Goal: Information Seeking & Learning: Learn about a topic

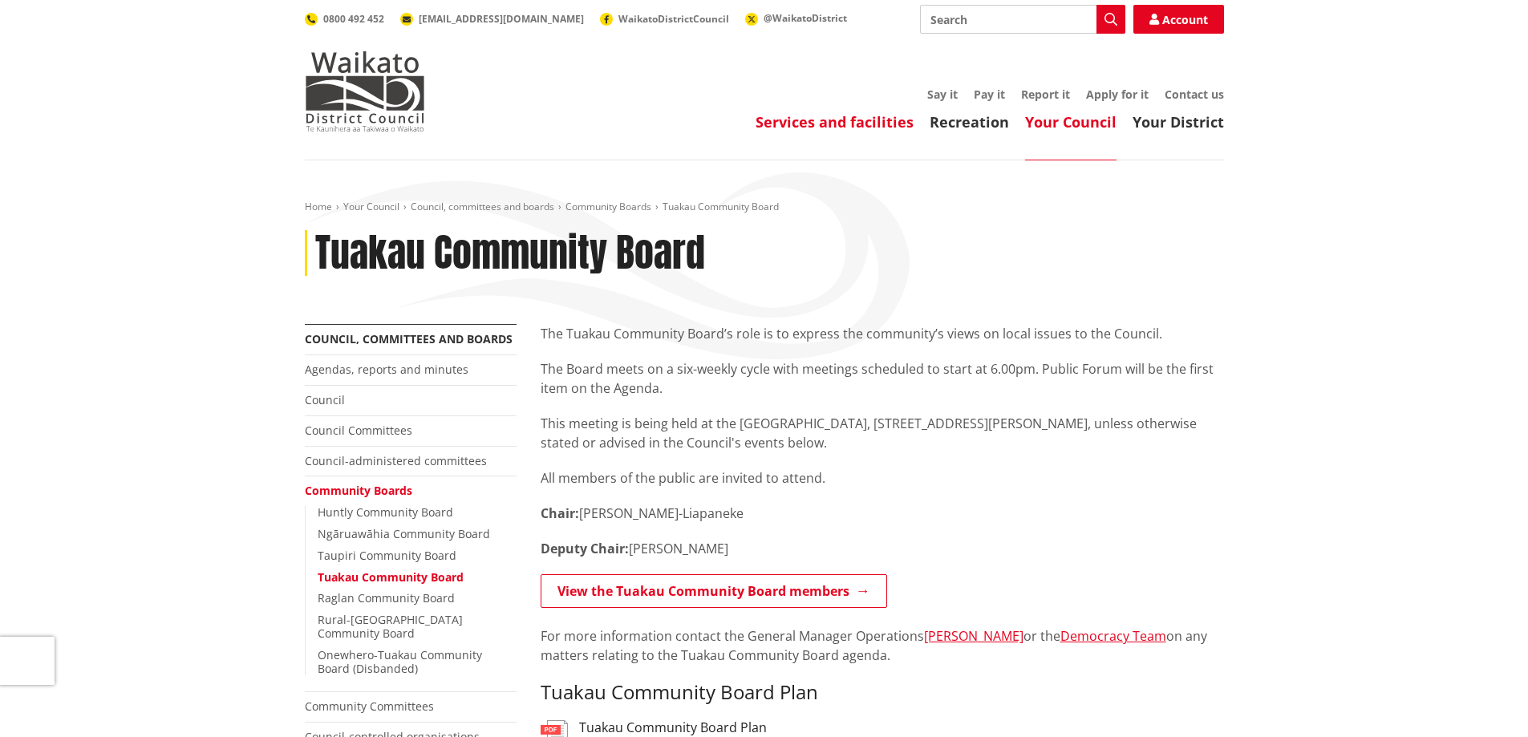
click at [837, 122] on link "Services and facilities" at bounding box center [835, 121] width 158 height 19
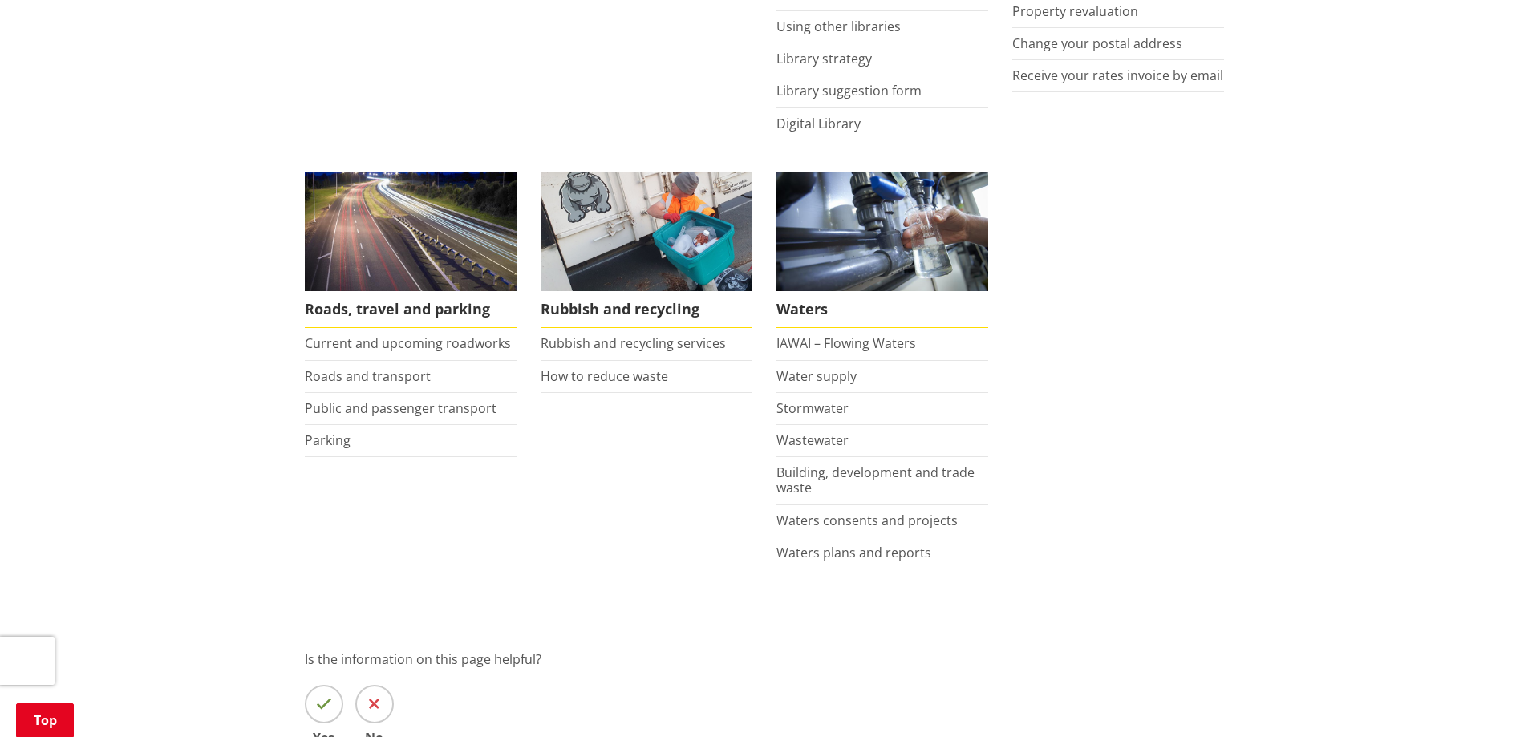
scroll to position [1123, 0]
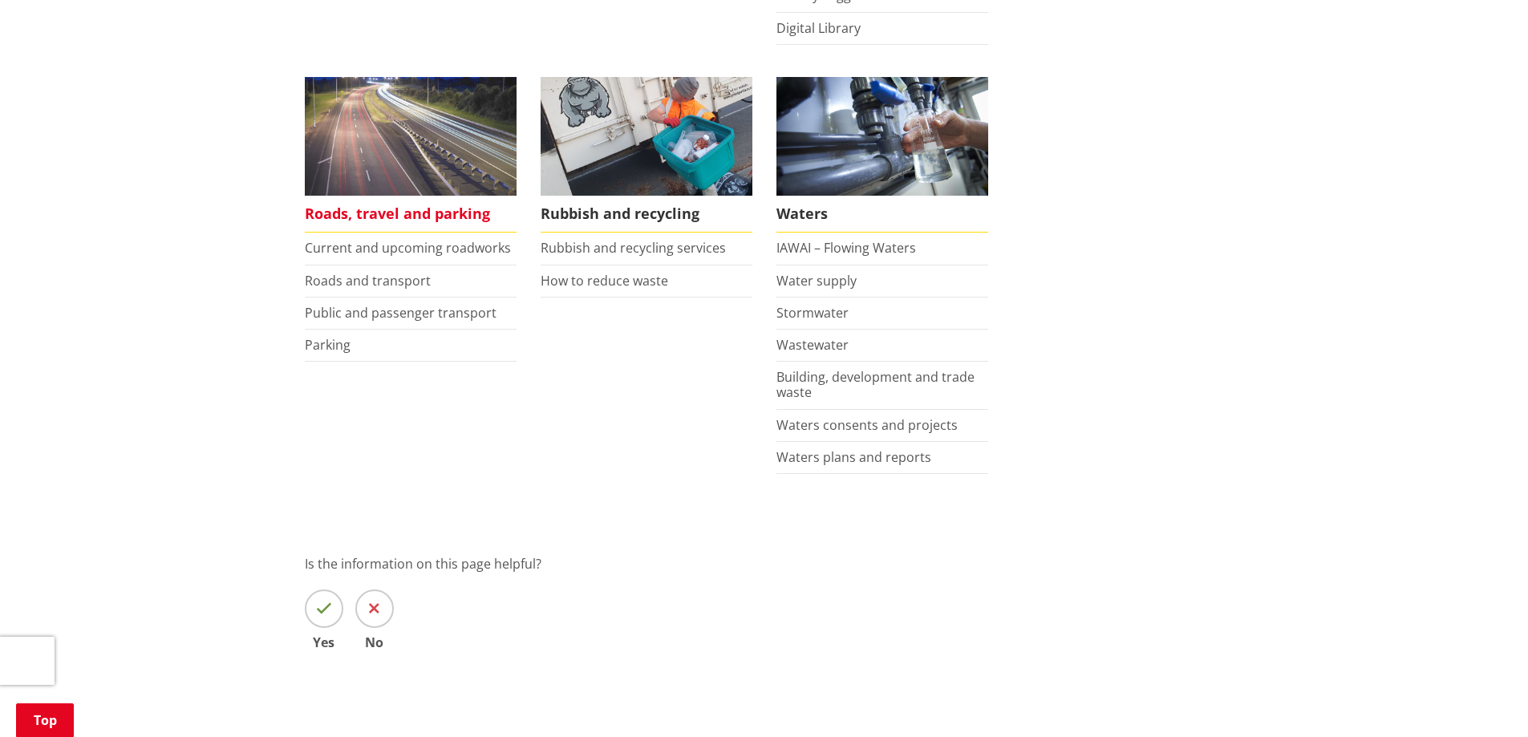
click at [397, 215] on span "Roads, travel and parking" at bounding box center [411, 214] width 212 height 37
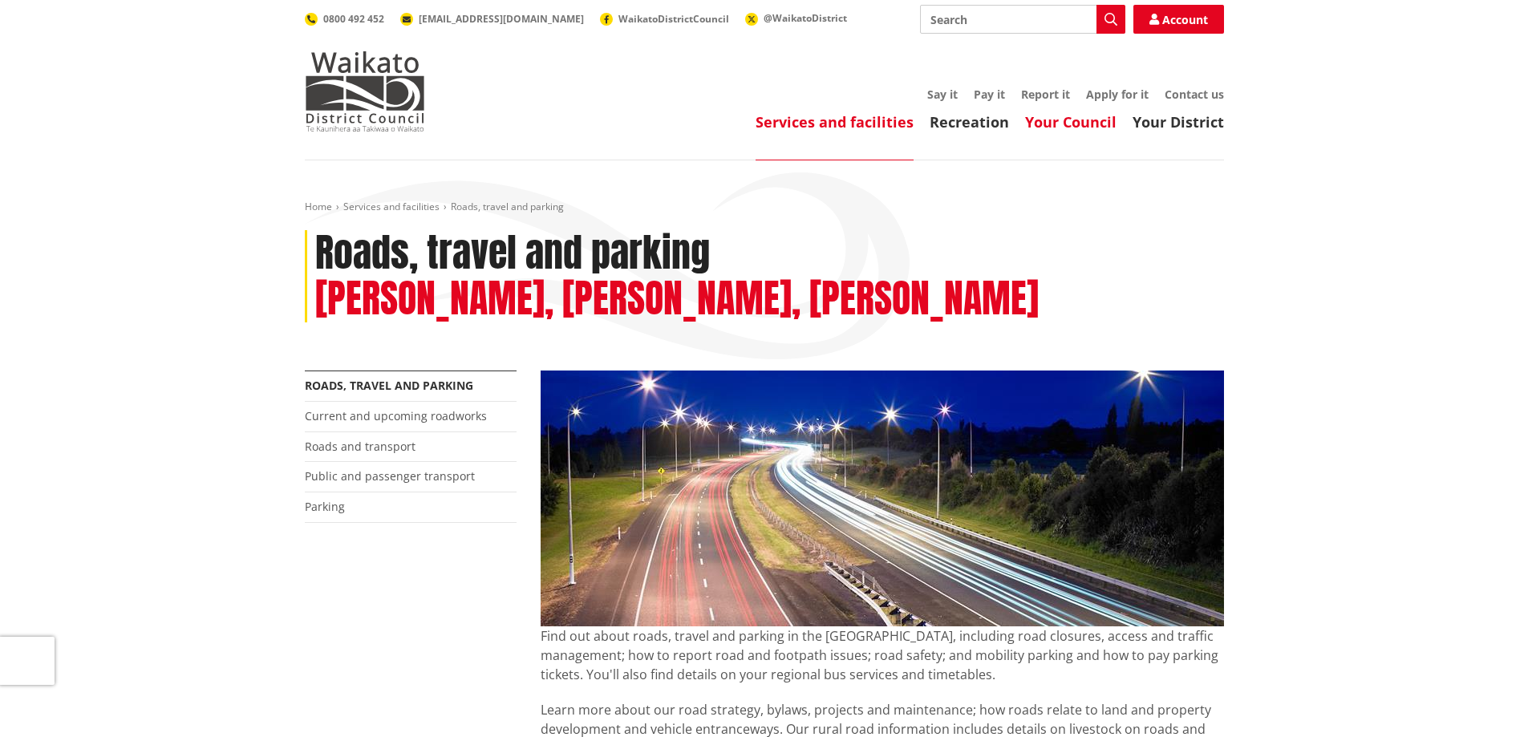
click at [1074, 125] on link "Your Council" at bounding box center [1070, 121] width 91 height 19
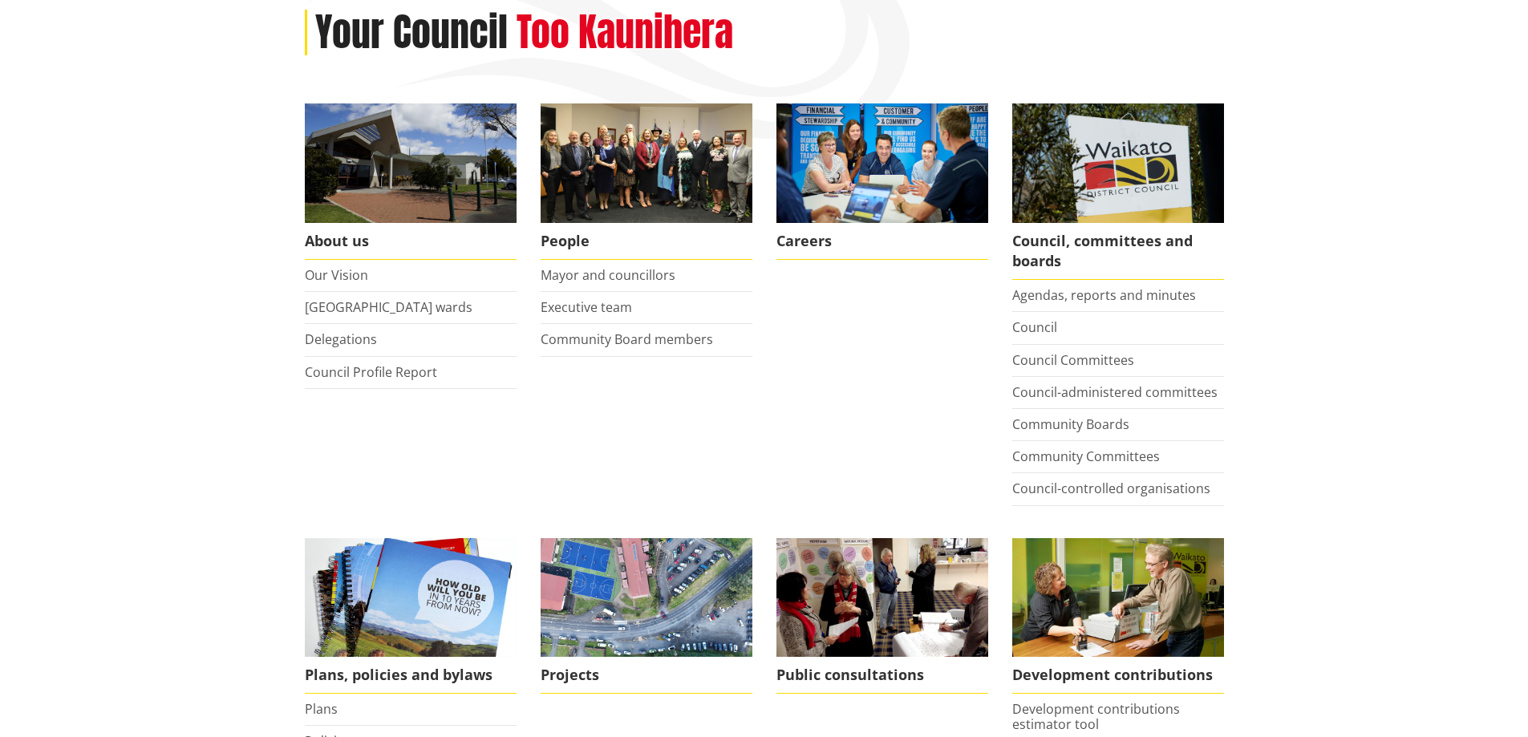
scroll to position [241, 0]
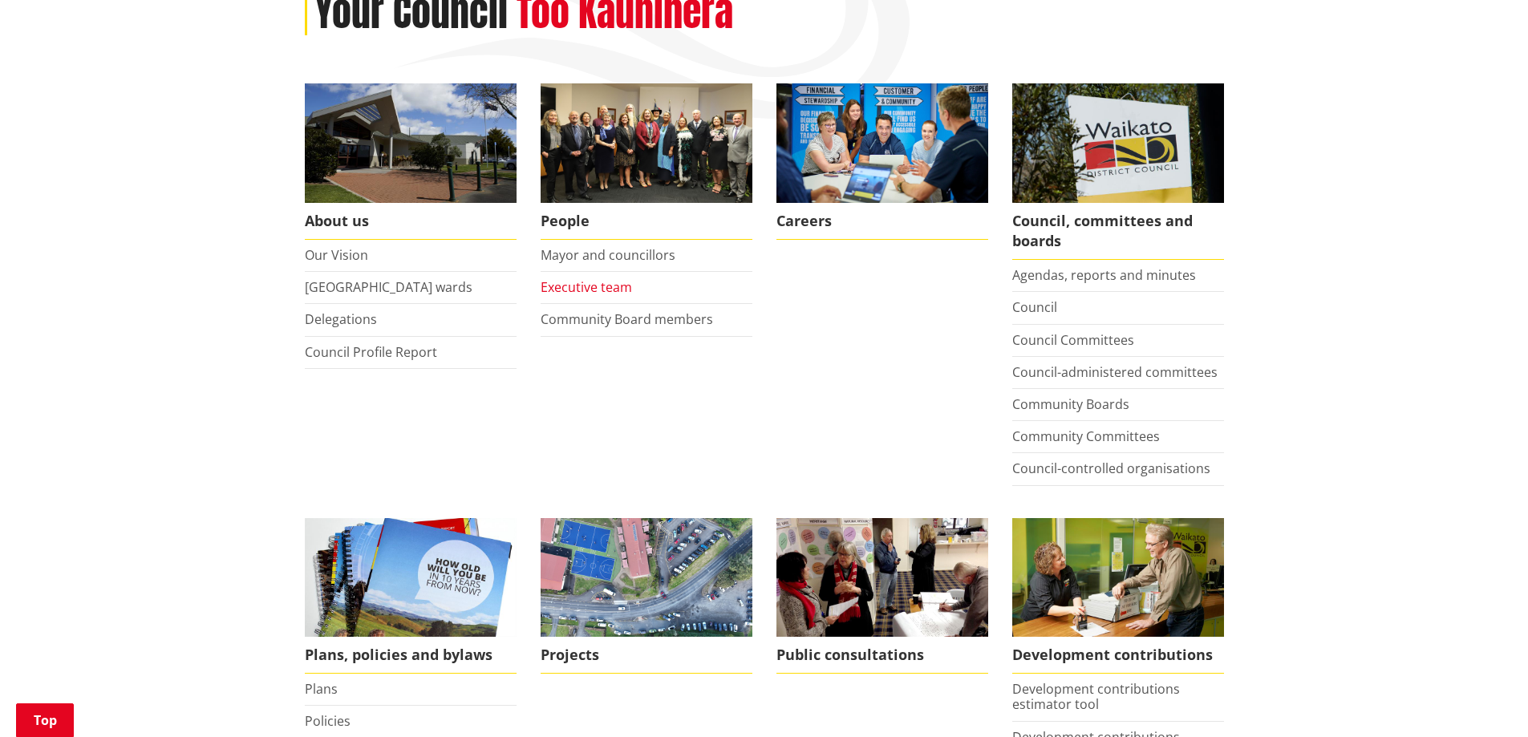
click at [601, 282] on link "Executive team" at bounding box center [586, 287] width 91 height 18
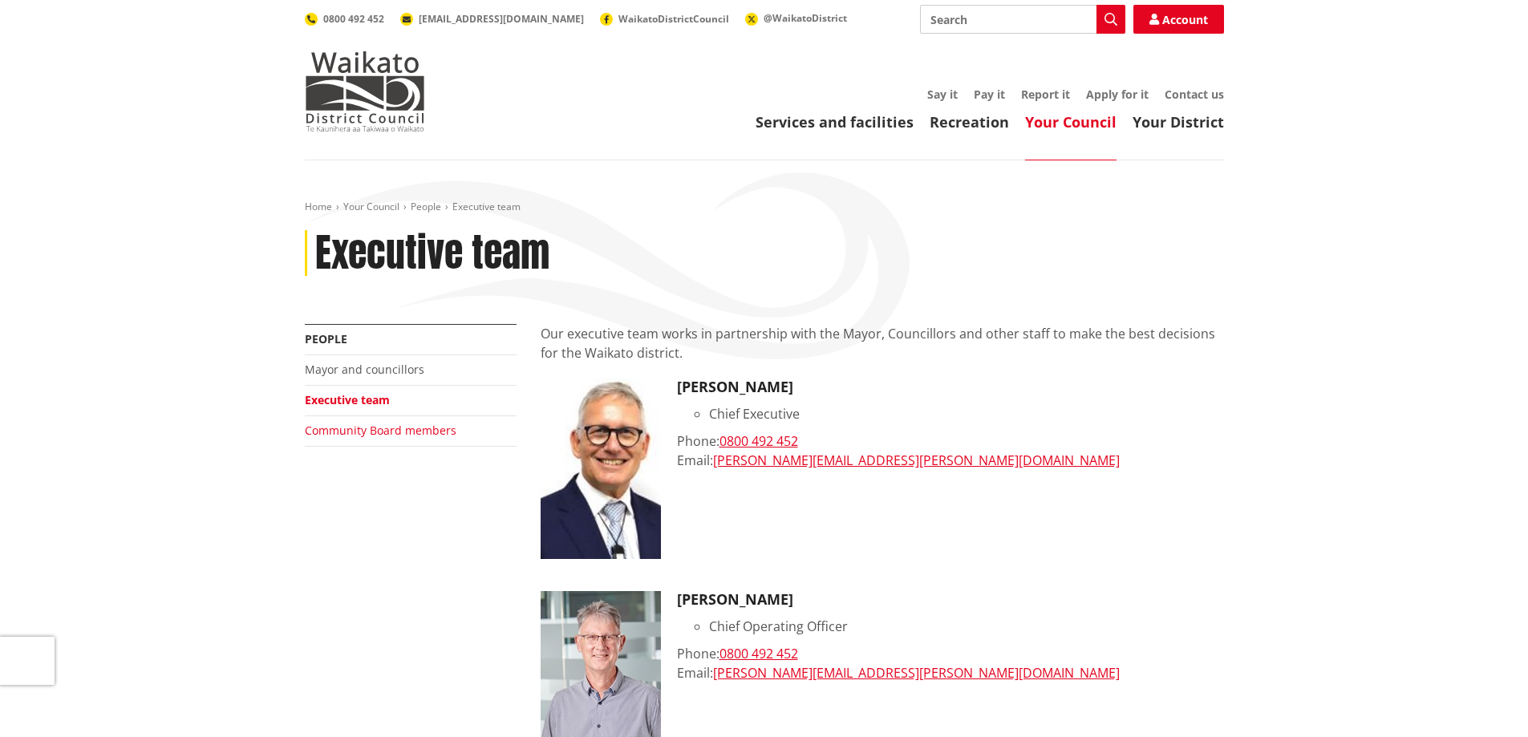
click at [379, 433] on link "Community Board members" at bounding box center [381, 430] width 152 height 15
click at [363, 434] on link "Community Board members" at bounding box center [381, 430] width 152 height 15
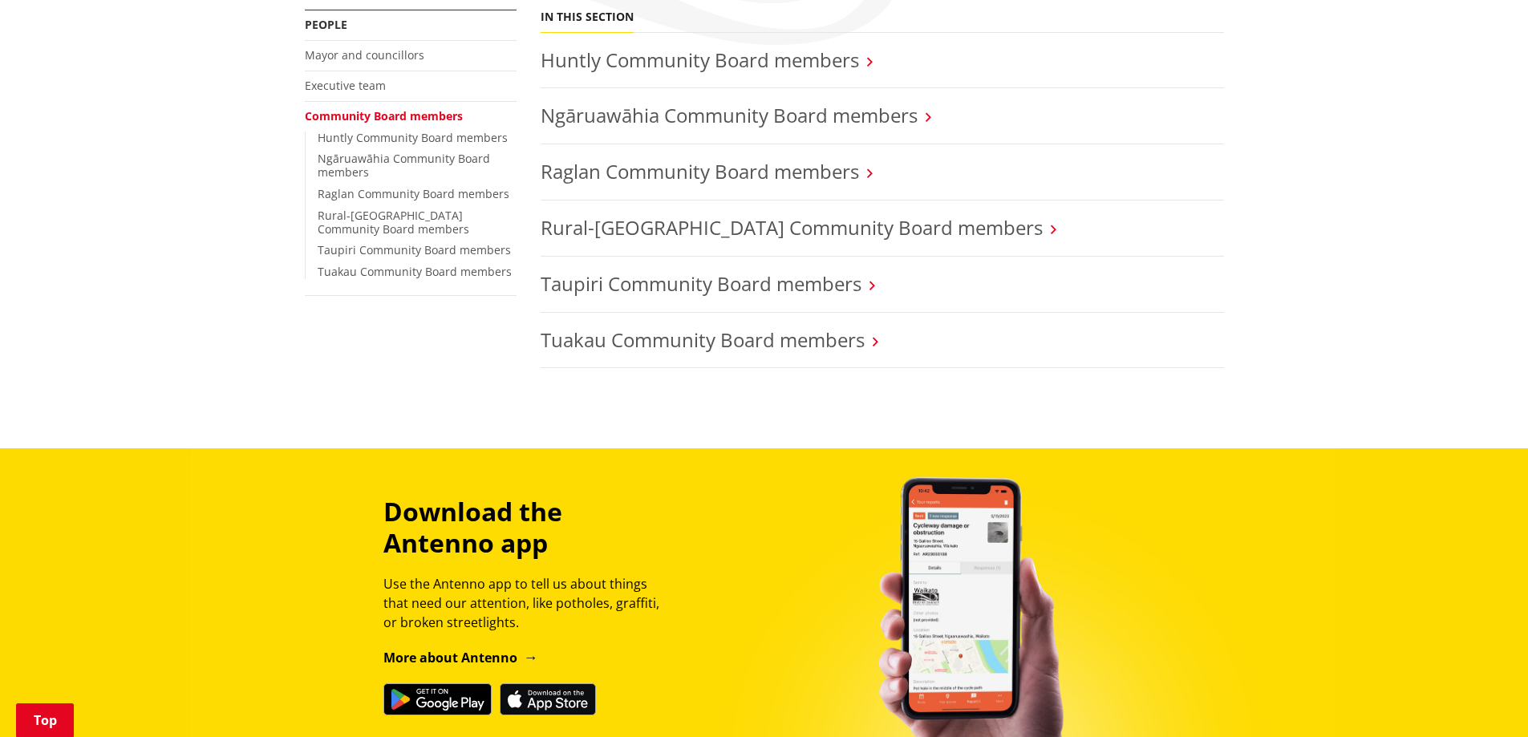
scroll to position [321, 0]
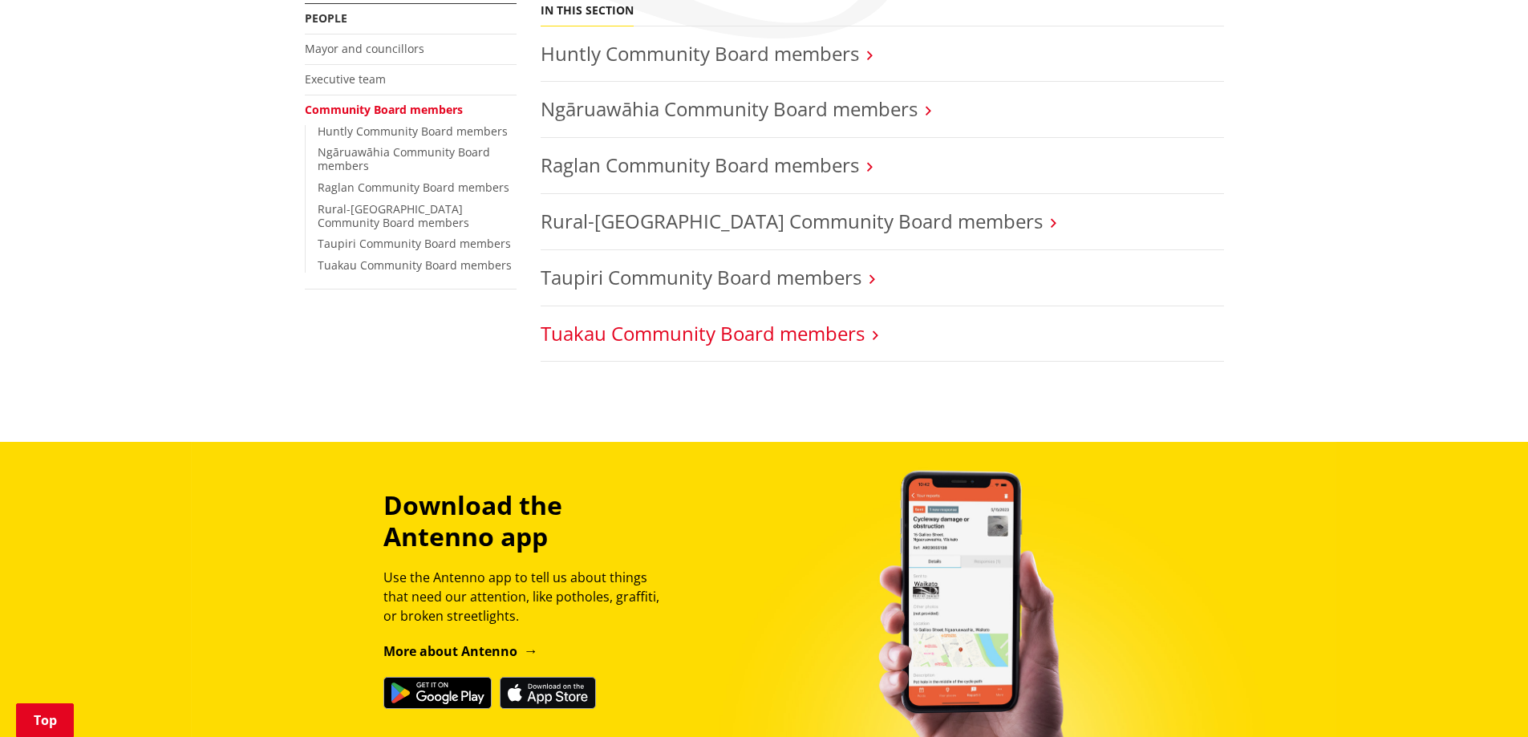
click at [731, 330] on link "Tuakau Community Board members" at bounding box center [703, 333] width 324 height 26
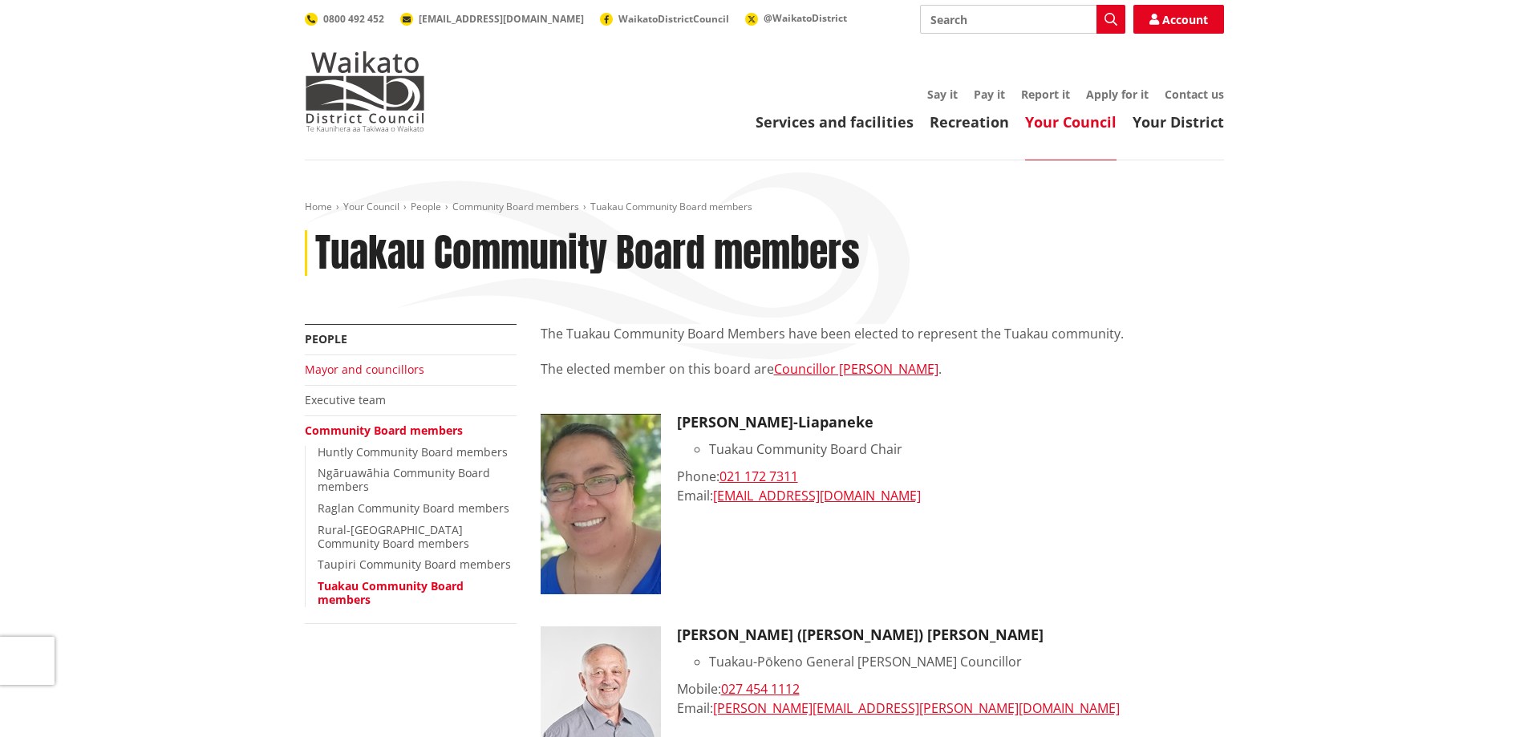
click at [359, 369] on link "Mayor and councillors" at bounding box center [365, 369] width 120 height 15
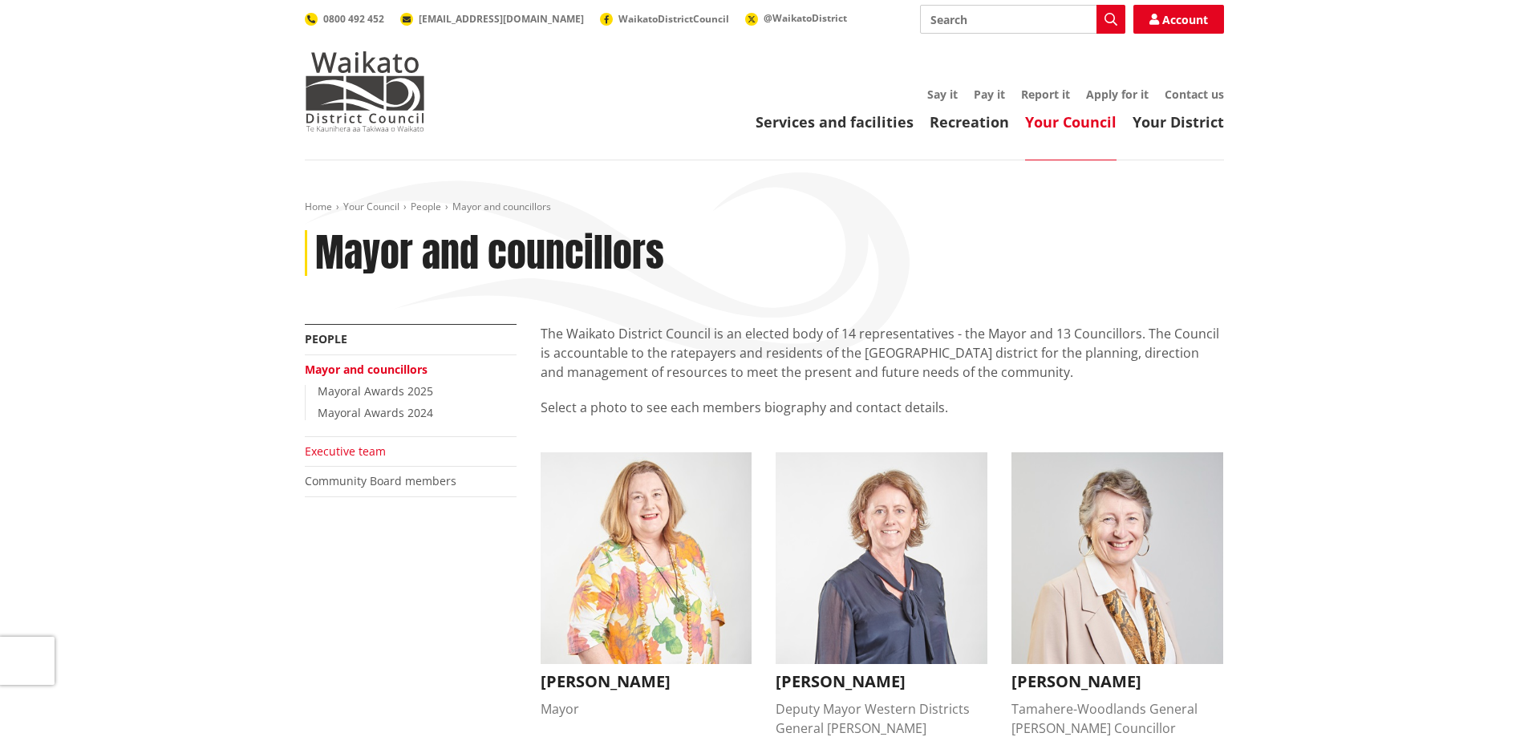
click at [348, 448] on link "Executive team" at bounding box center [345, 451] width 81 height 15
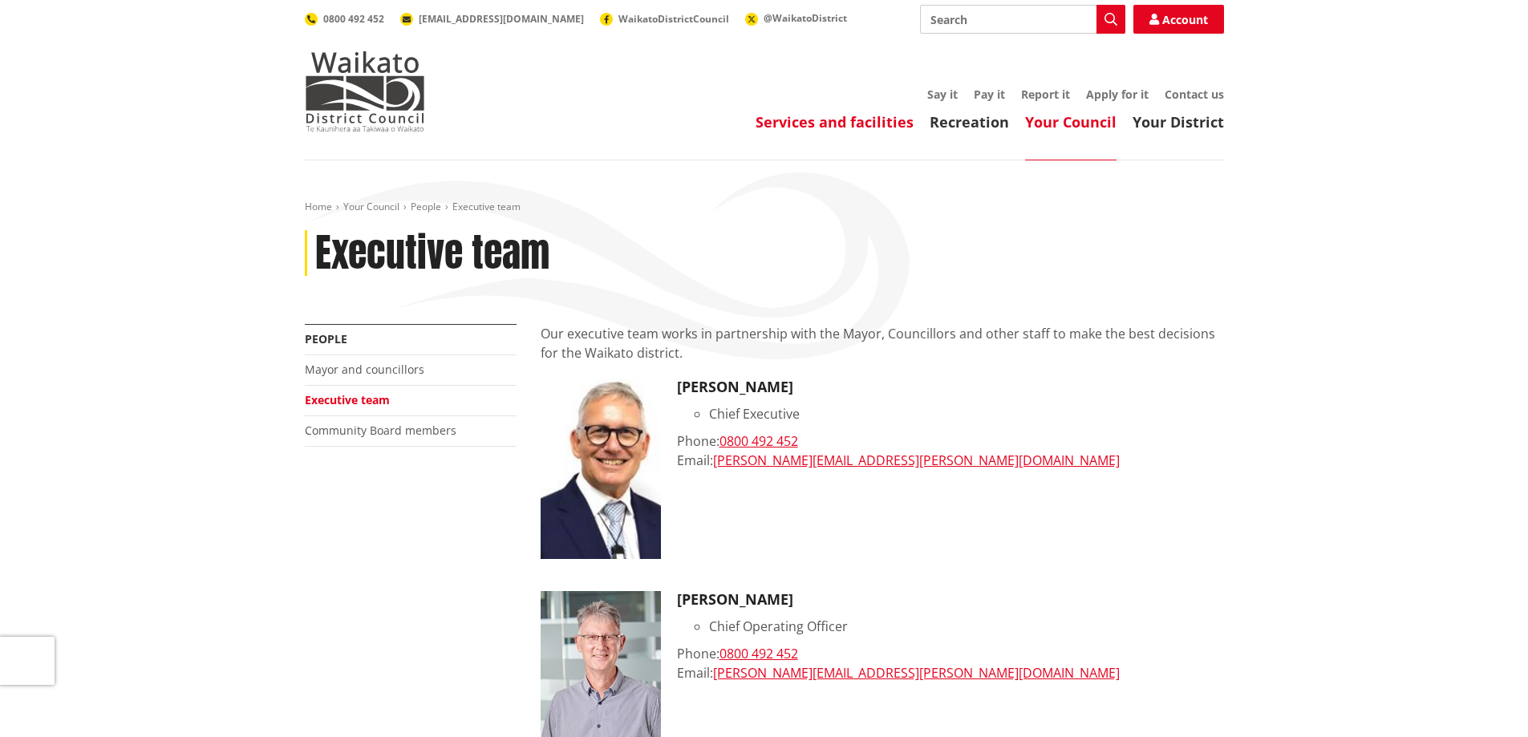
click at [855, 122] on link "Services and facilities" at bounding box center [835, 121] width 158 height 19
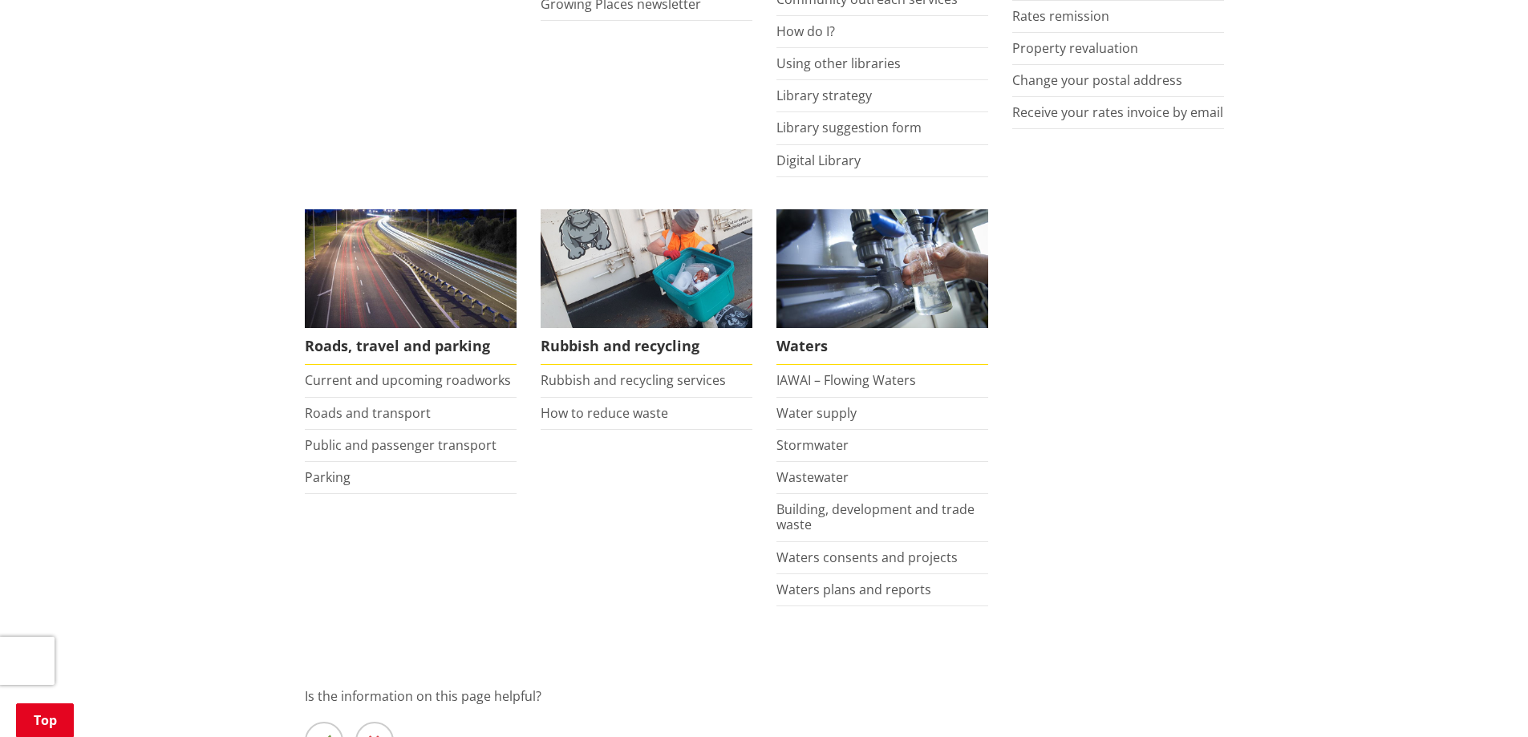
scroll to position [1043, 0]
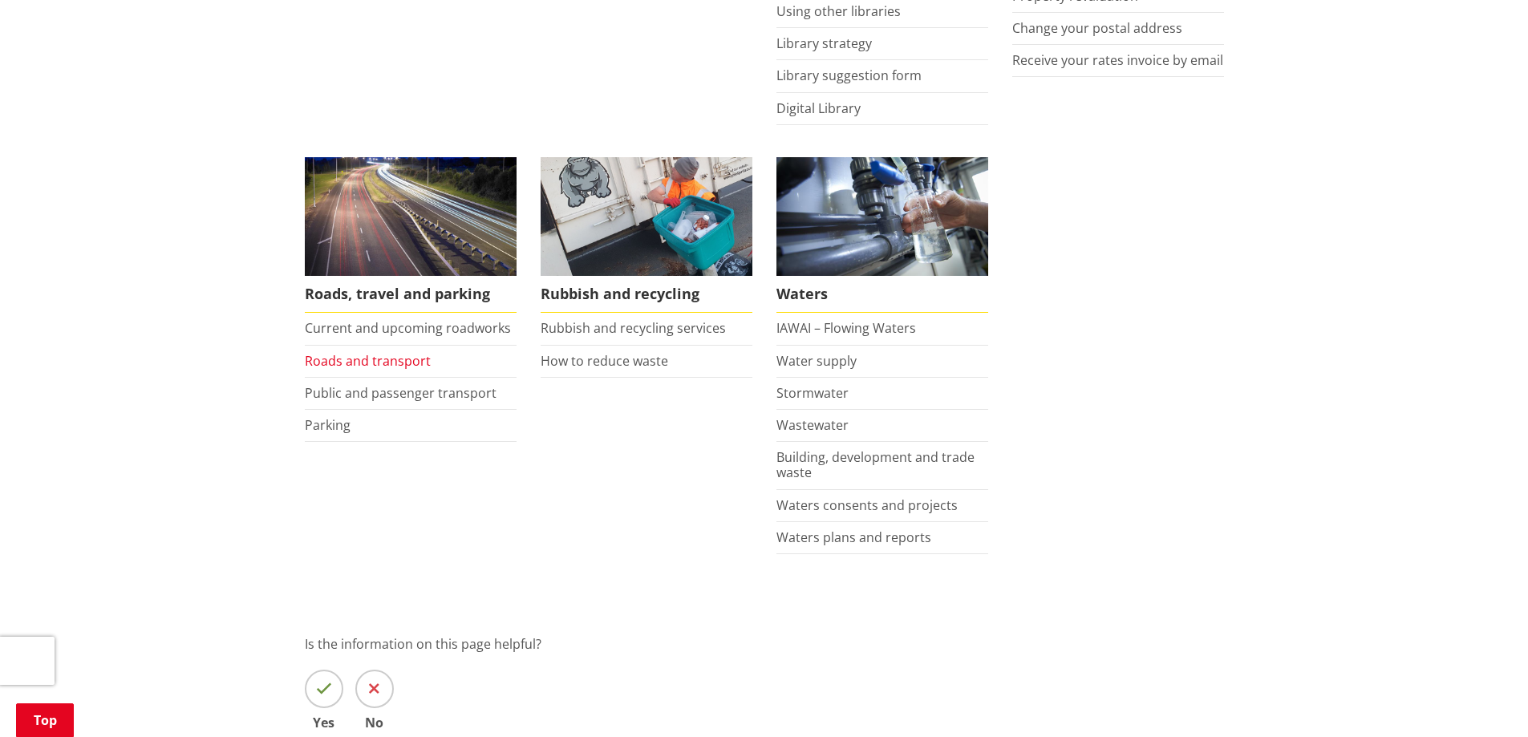
click at [371, 366] on link "Roads and transport" at bounding box center [368, 361] width 126 height 18
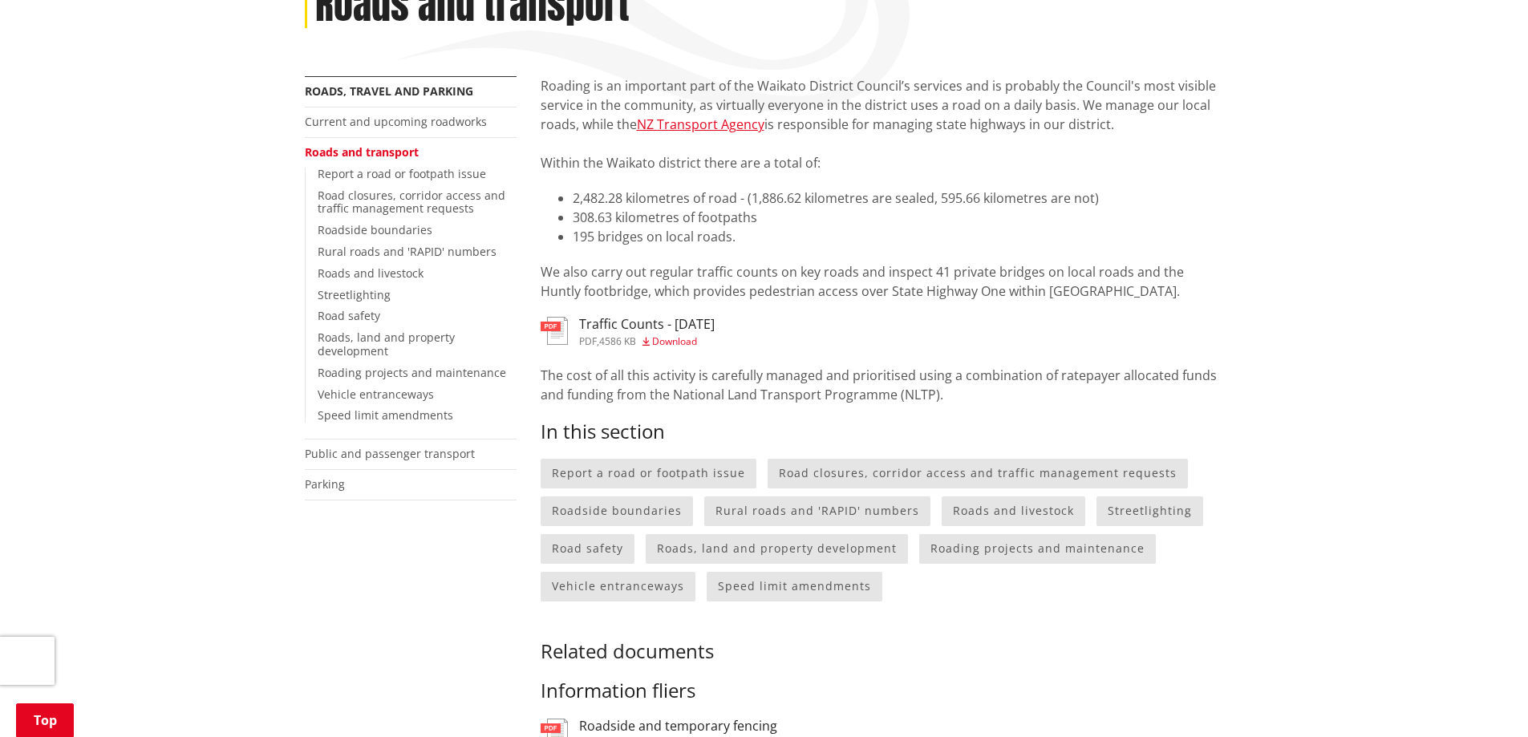
scroll to position [241, 0]
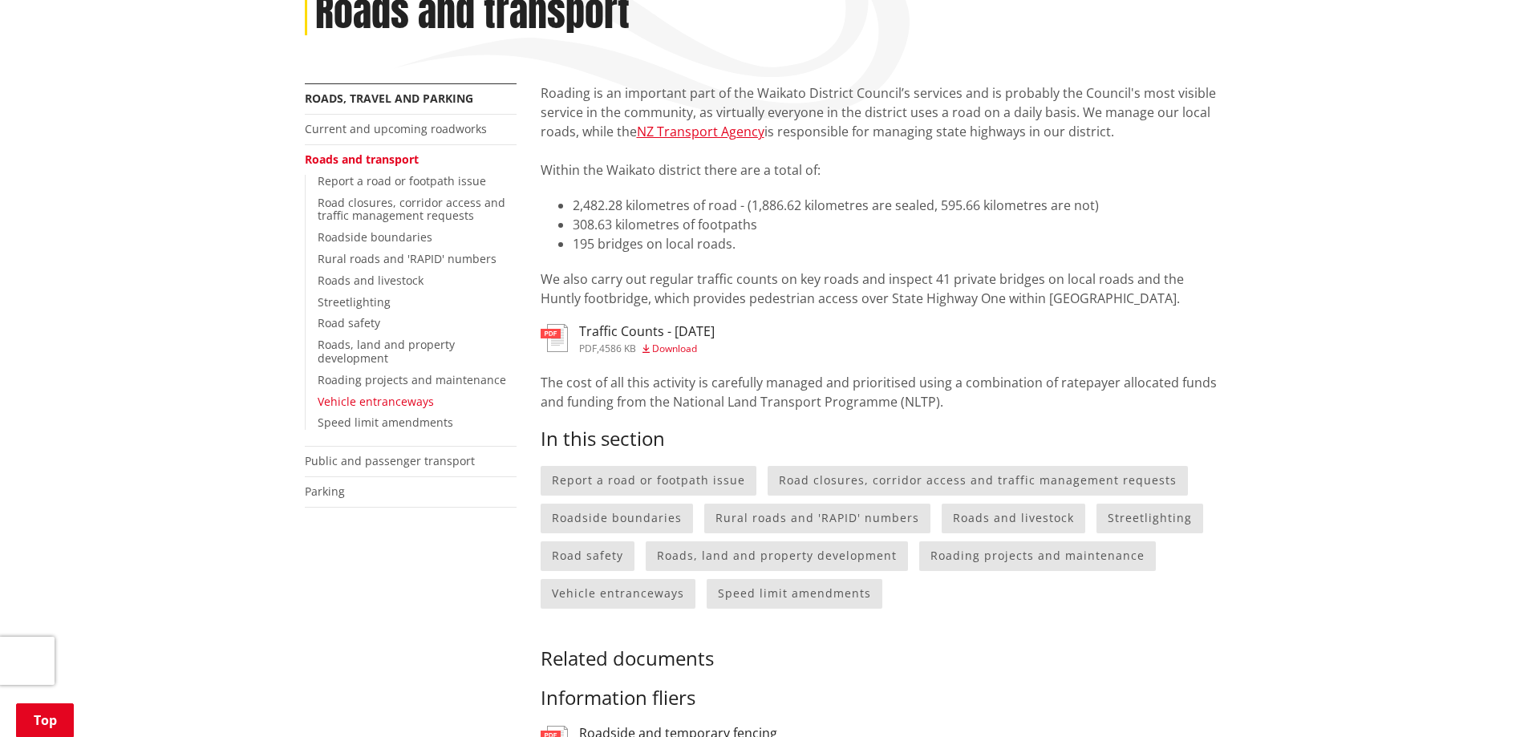
click at [375, 401] on link "Vehicle entranceways" at bounding box center [376, 401] width 116 height 15
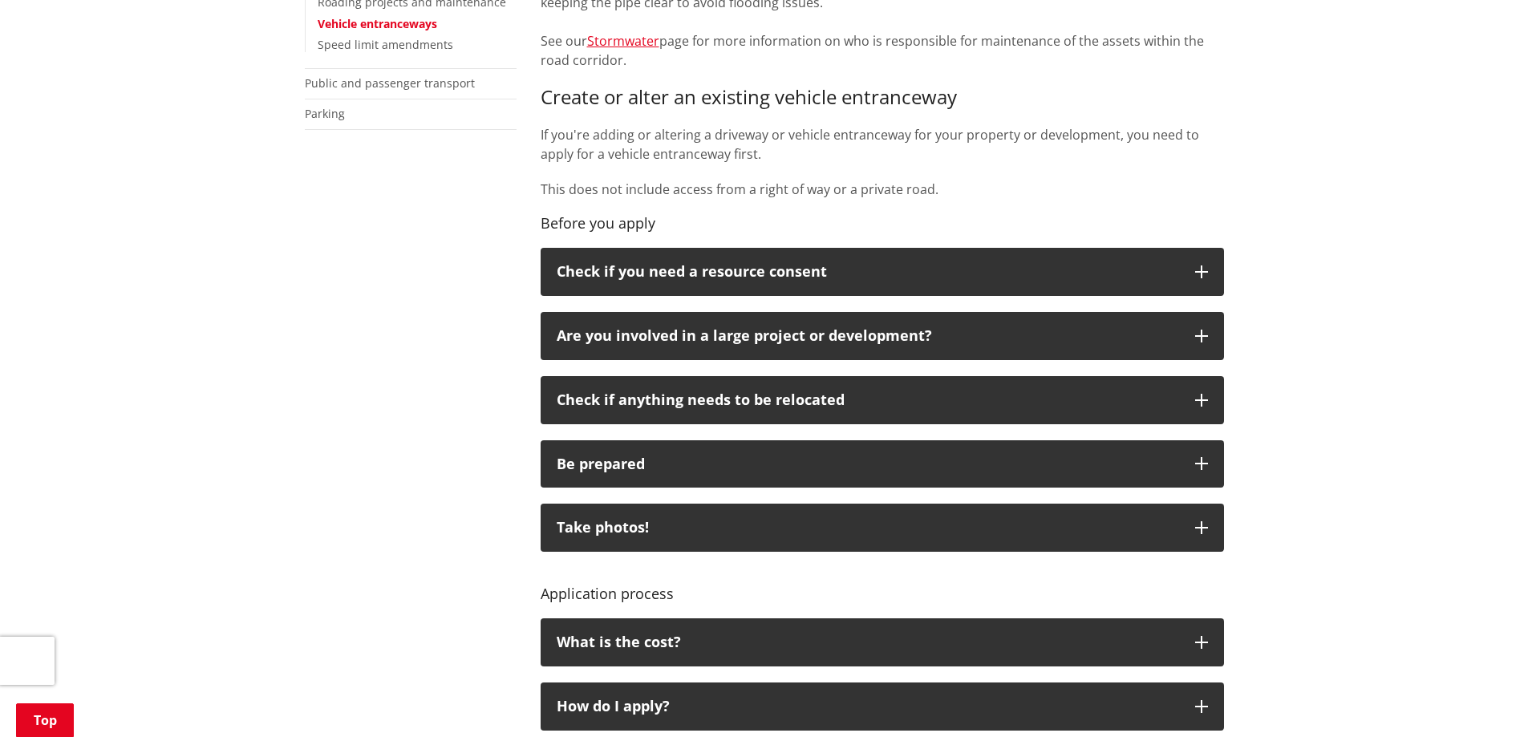
scroll to position [642, 0]
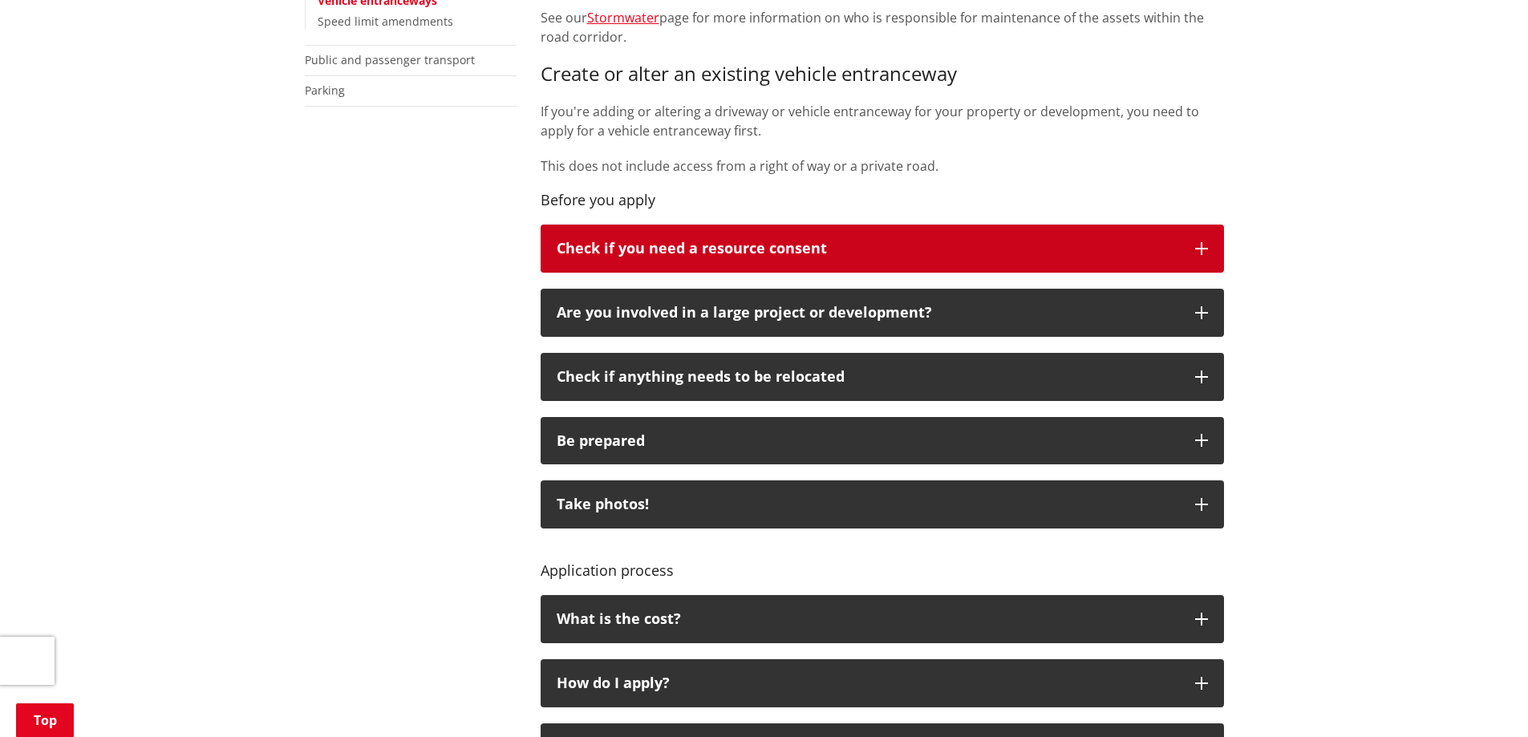
click at [748, 249] on p "Check if you need a resource consent" at bounding box center [868, 249] width 622 height 16
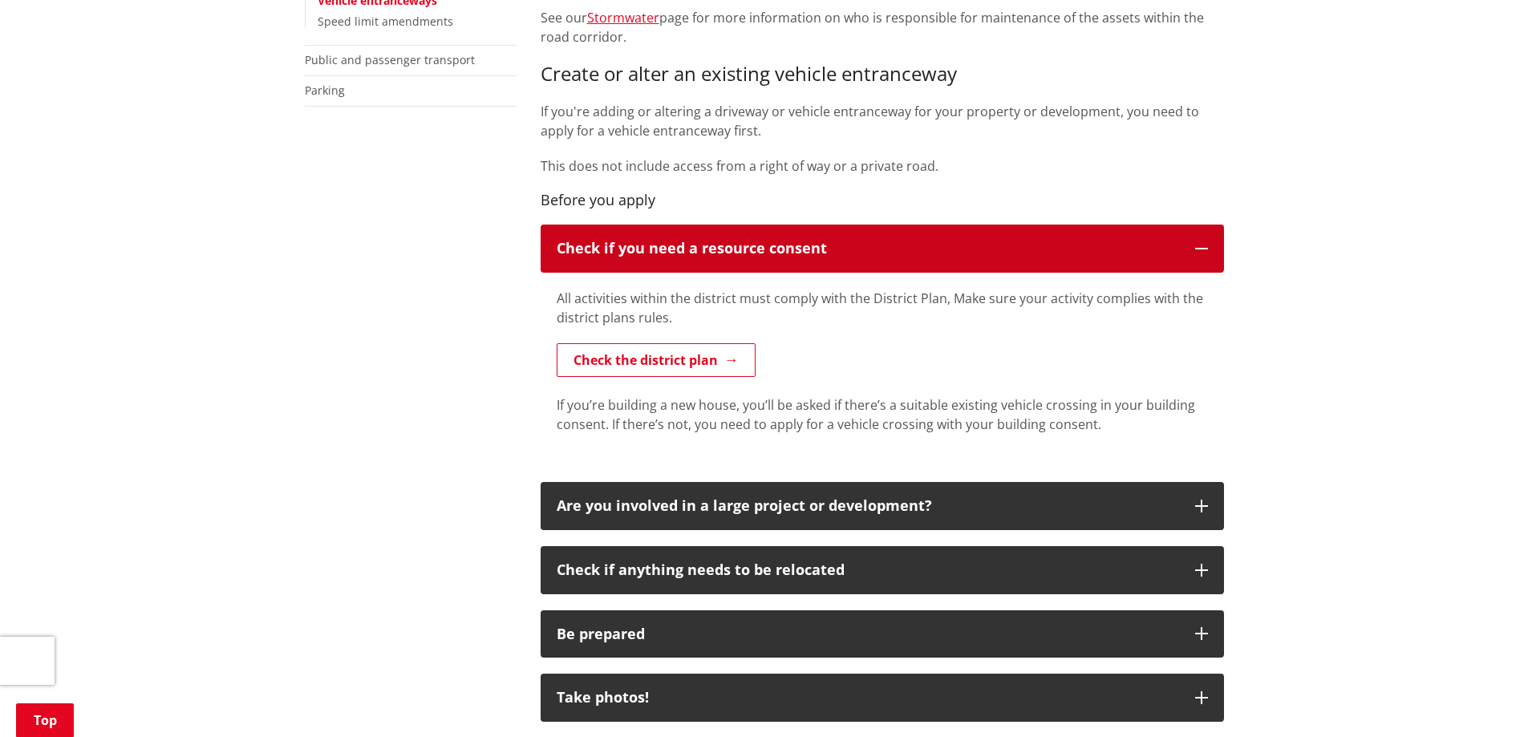
click at [723, 256] on p "Check if you need a resource consent" at bounding box center [868, 249] width 622 height 16
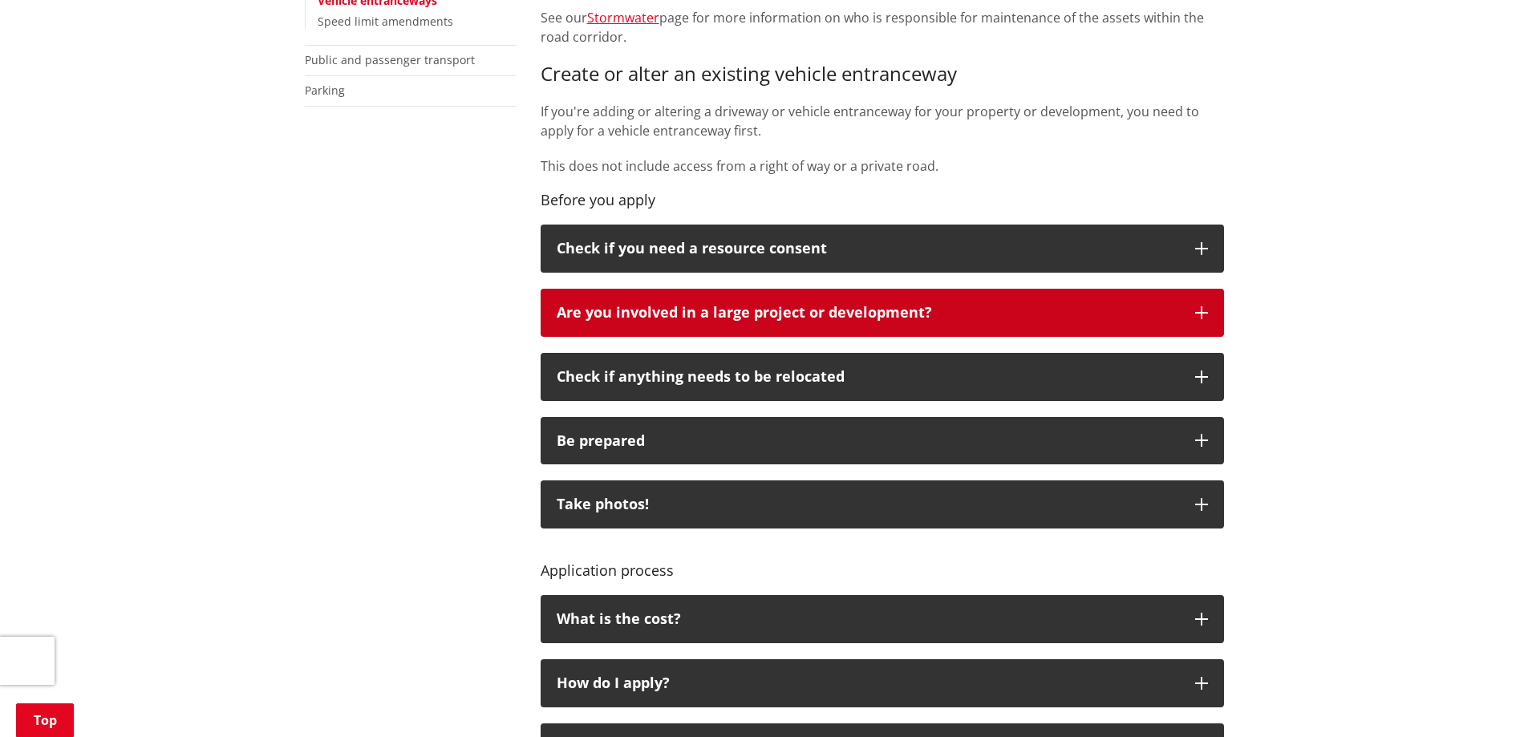
click at [700, 309] on p "Are you involved in a large project or development?" at bounding box center [868, 313] width 622 height 16
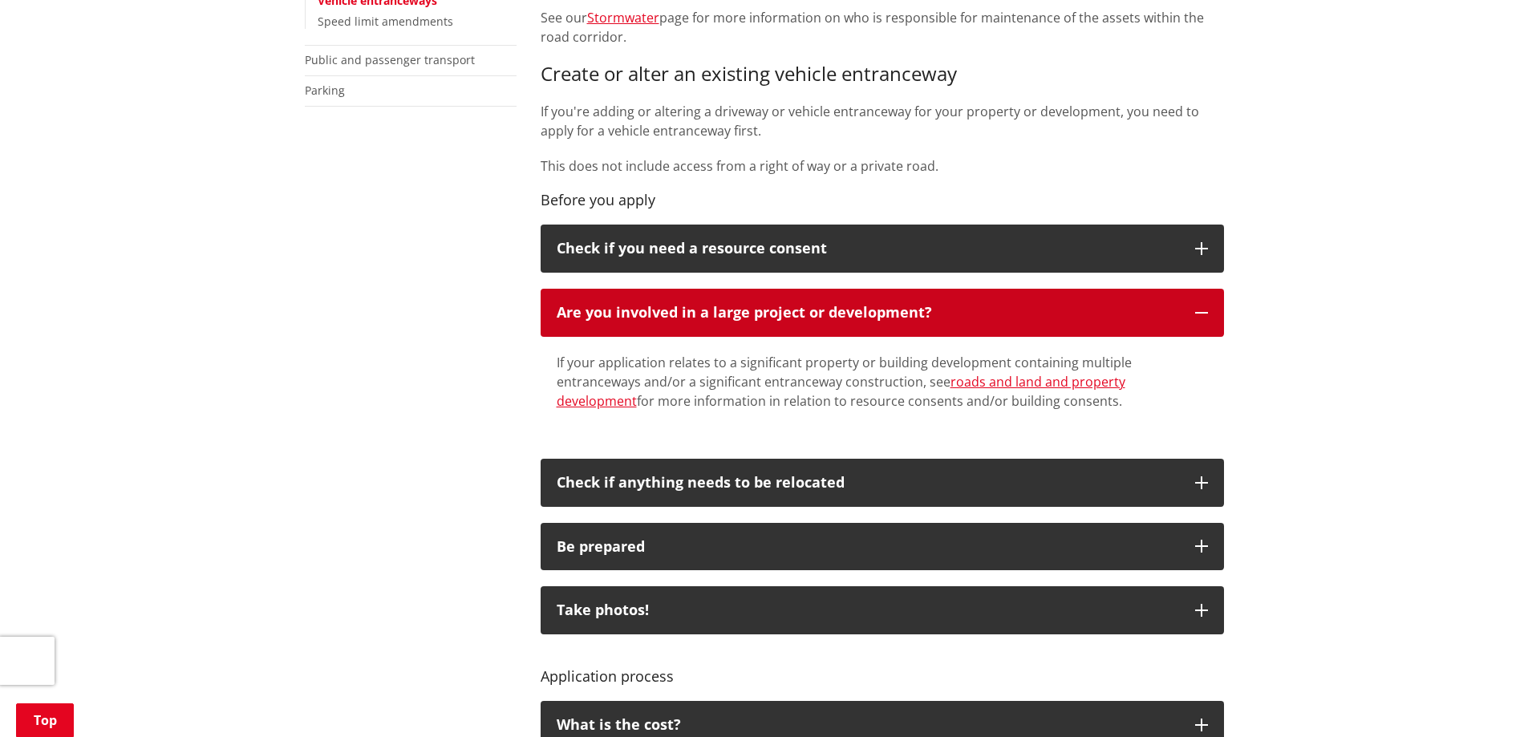
click at [704, 310] on p "Are you involved in a large project or development?" at bounding box center [868, 313] width 622 height 16
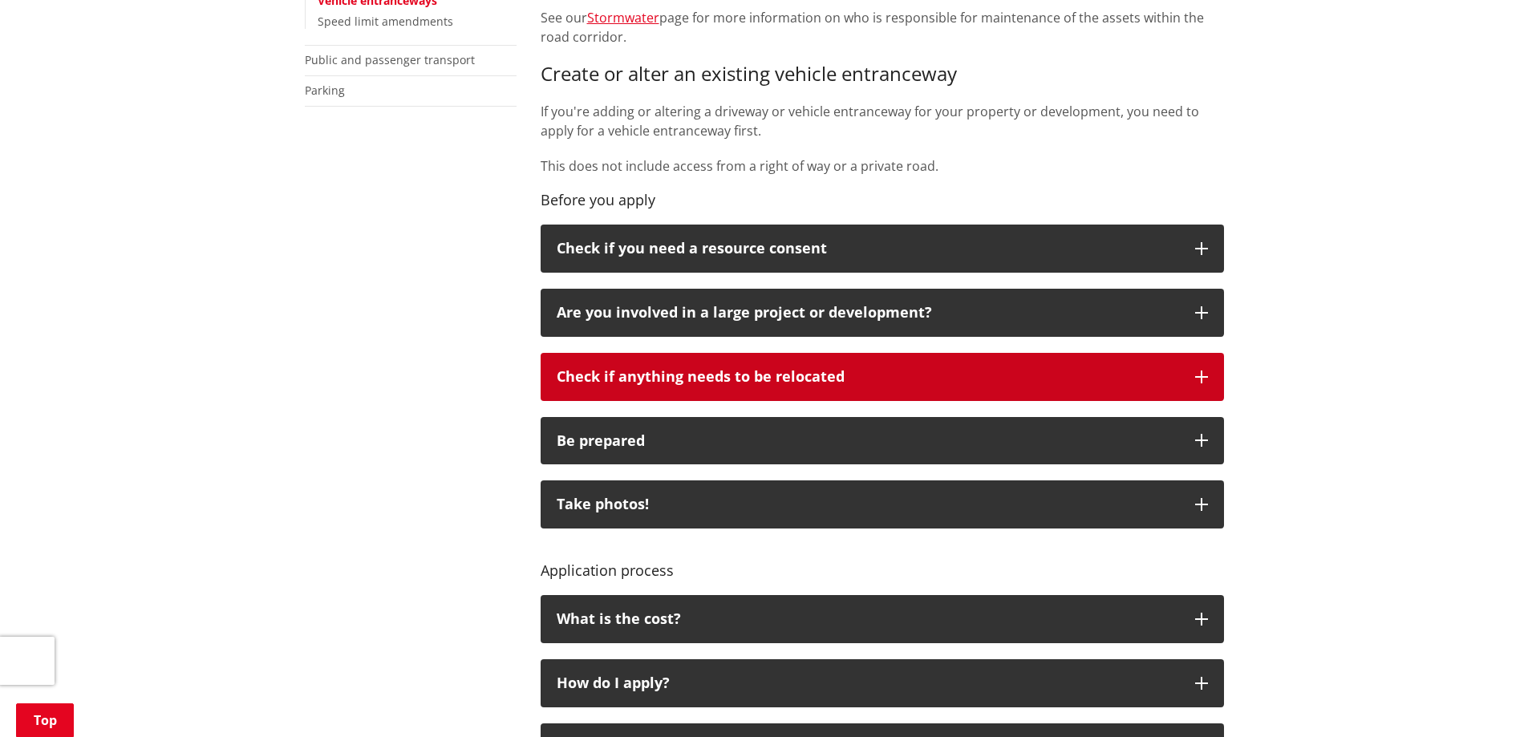
click at [693, 376] on p "Check if anything needs to be relocated" at bounding box center [868, 377] width 622 height 16
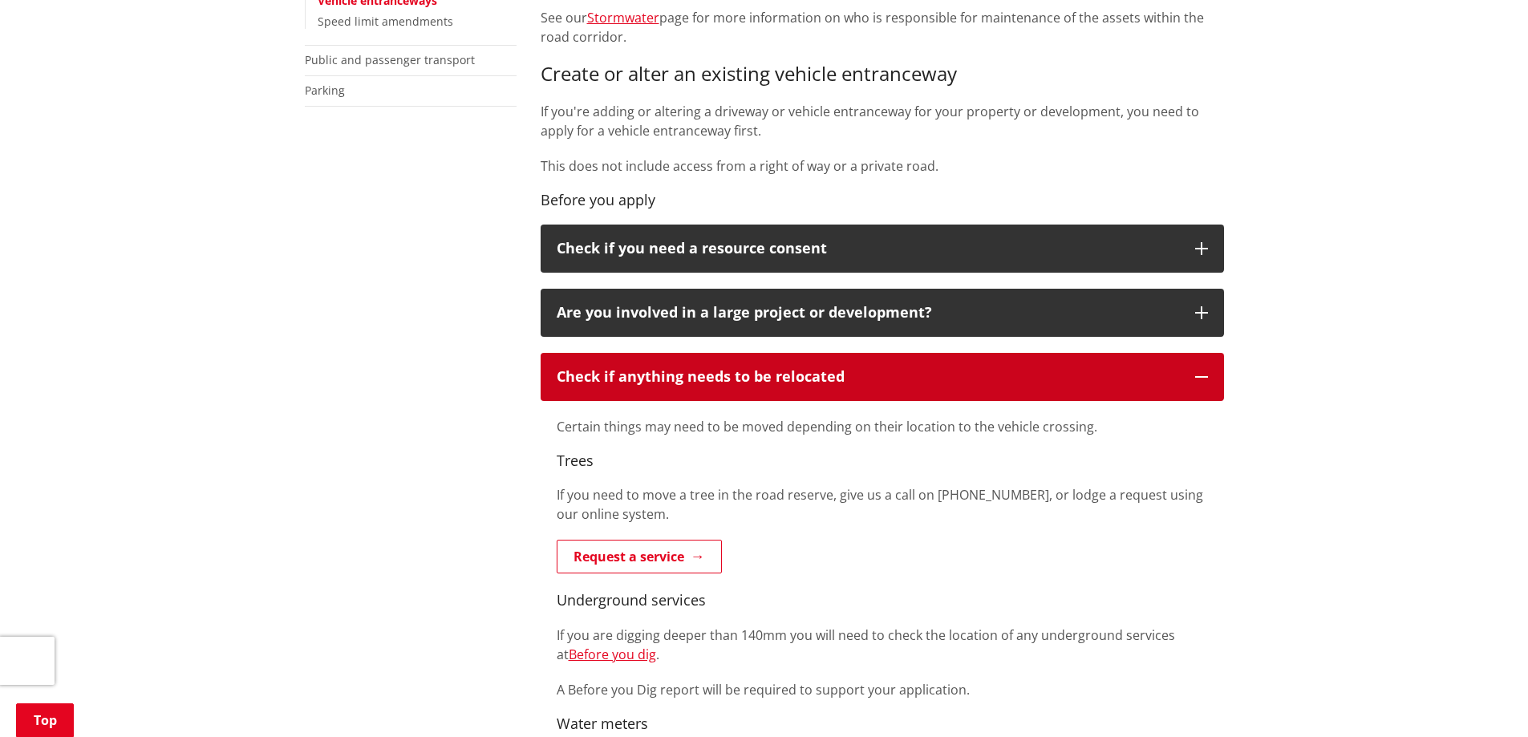
click at [693, 376] on p "Check if anything needs to be relocated" at bounding box center [868, 377] width 622 height 16
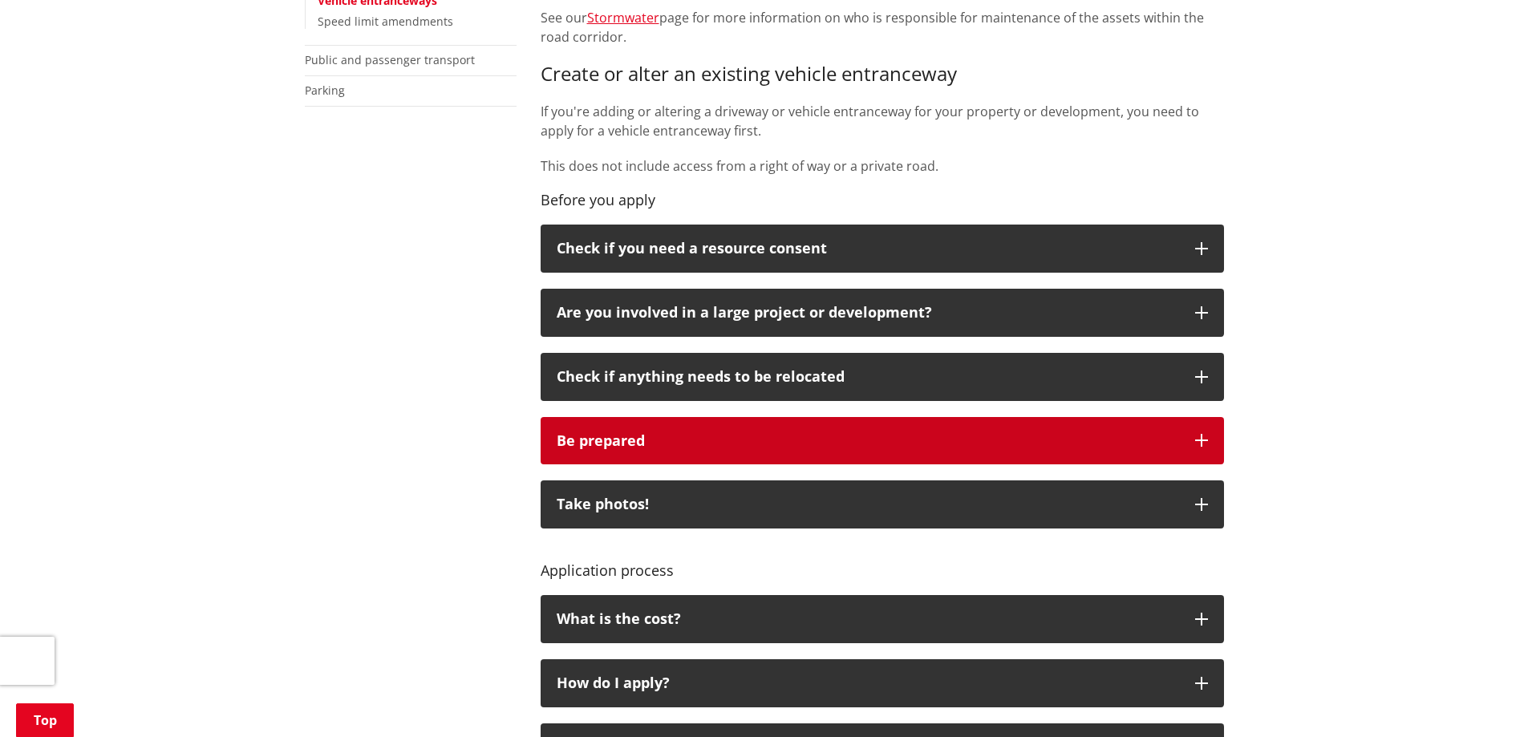
click at [631, 448] on div "Be prepared" at bounding box center [868, 441] width 622 height 16
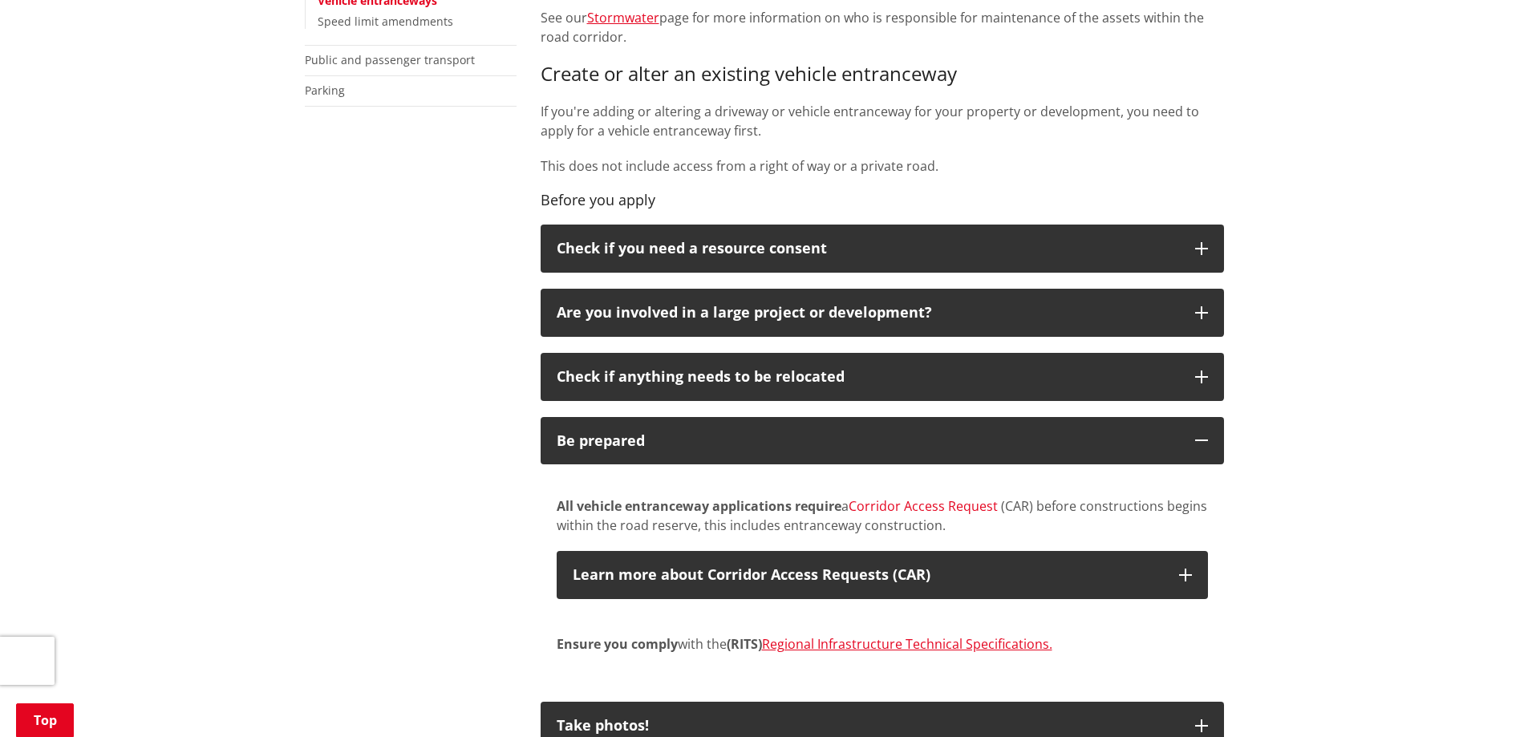
click at [914, 505] on link "Corridor Access Request" at bounding box center [923, 506] width 149 height 18
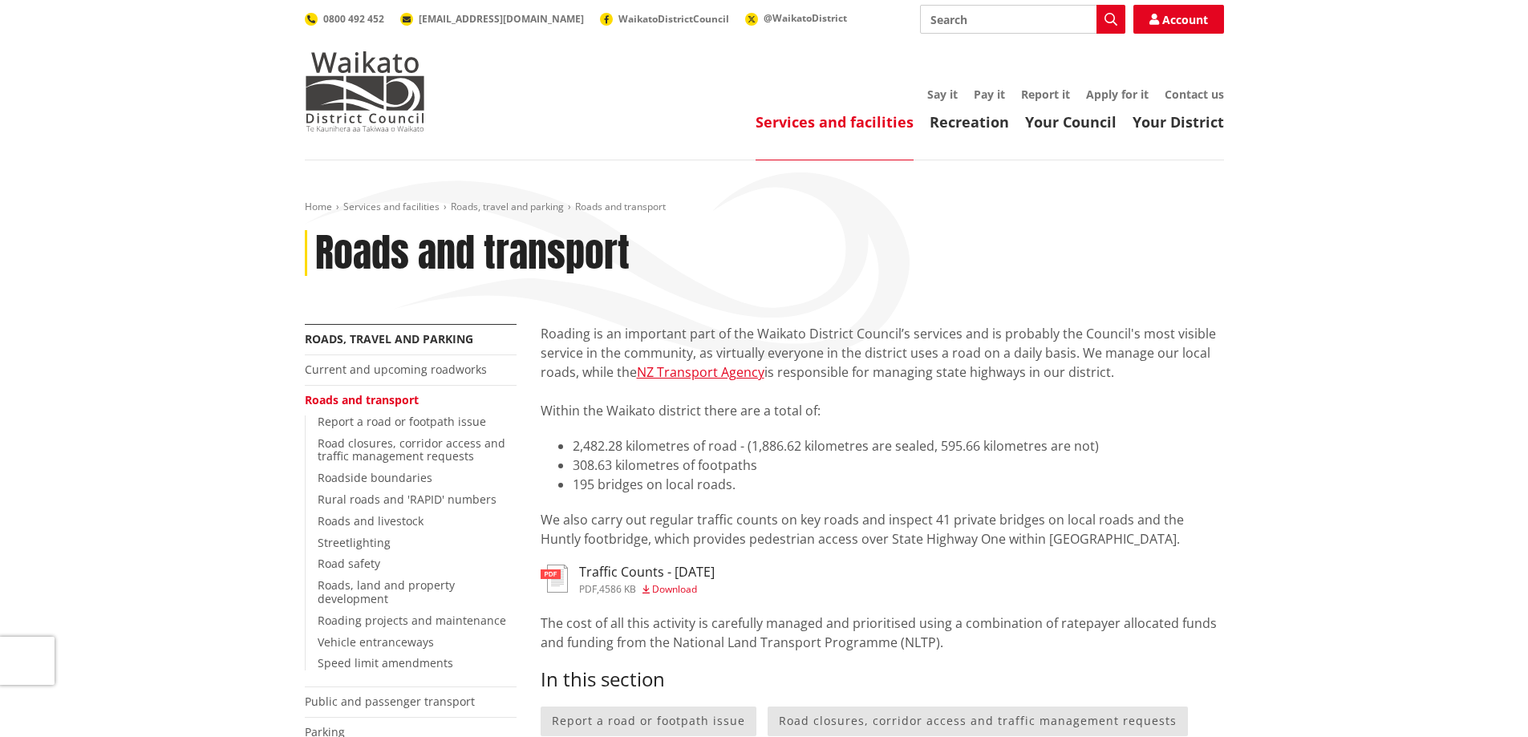
scroll to position [241, 0]
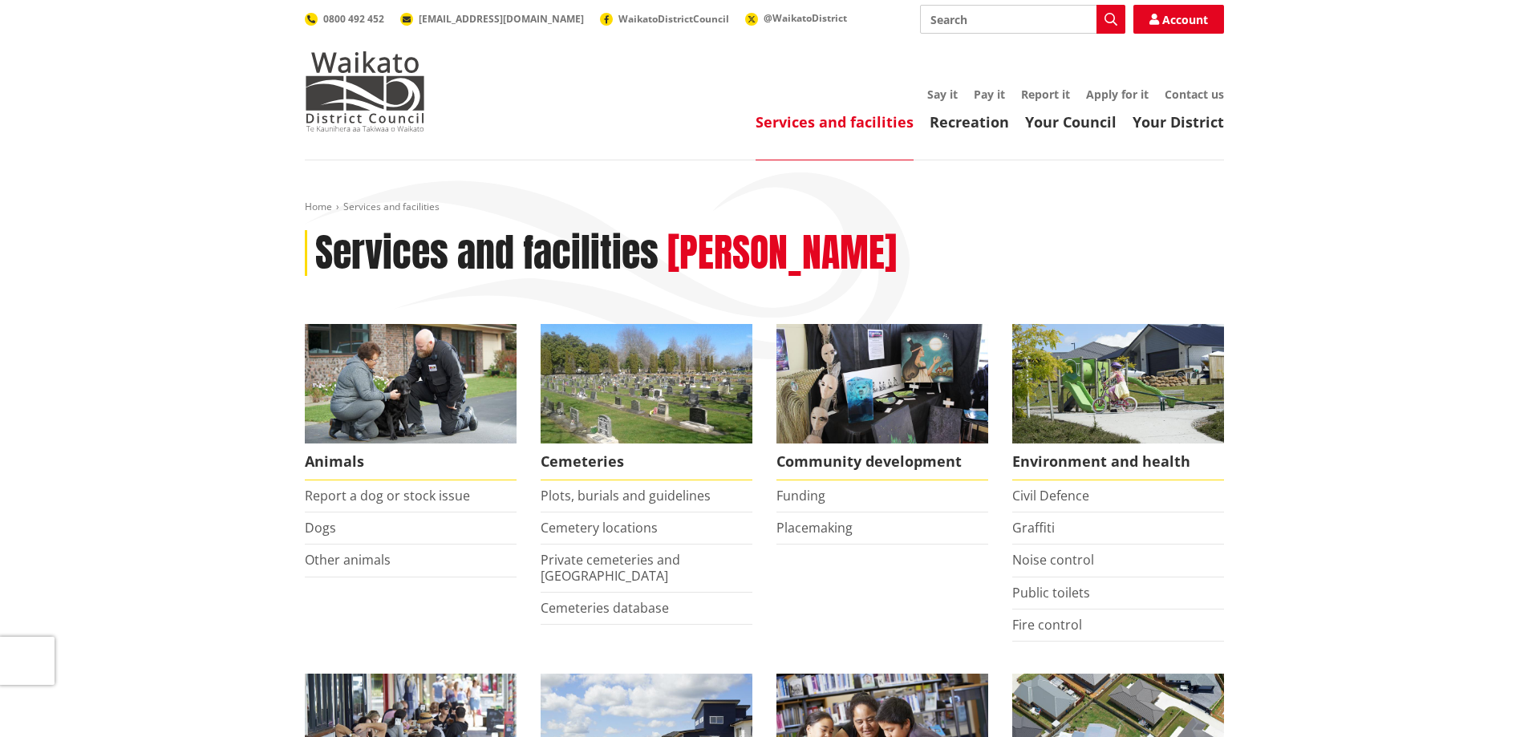
scroll to position [1043, 0]
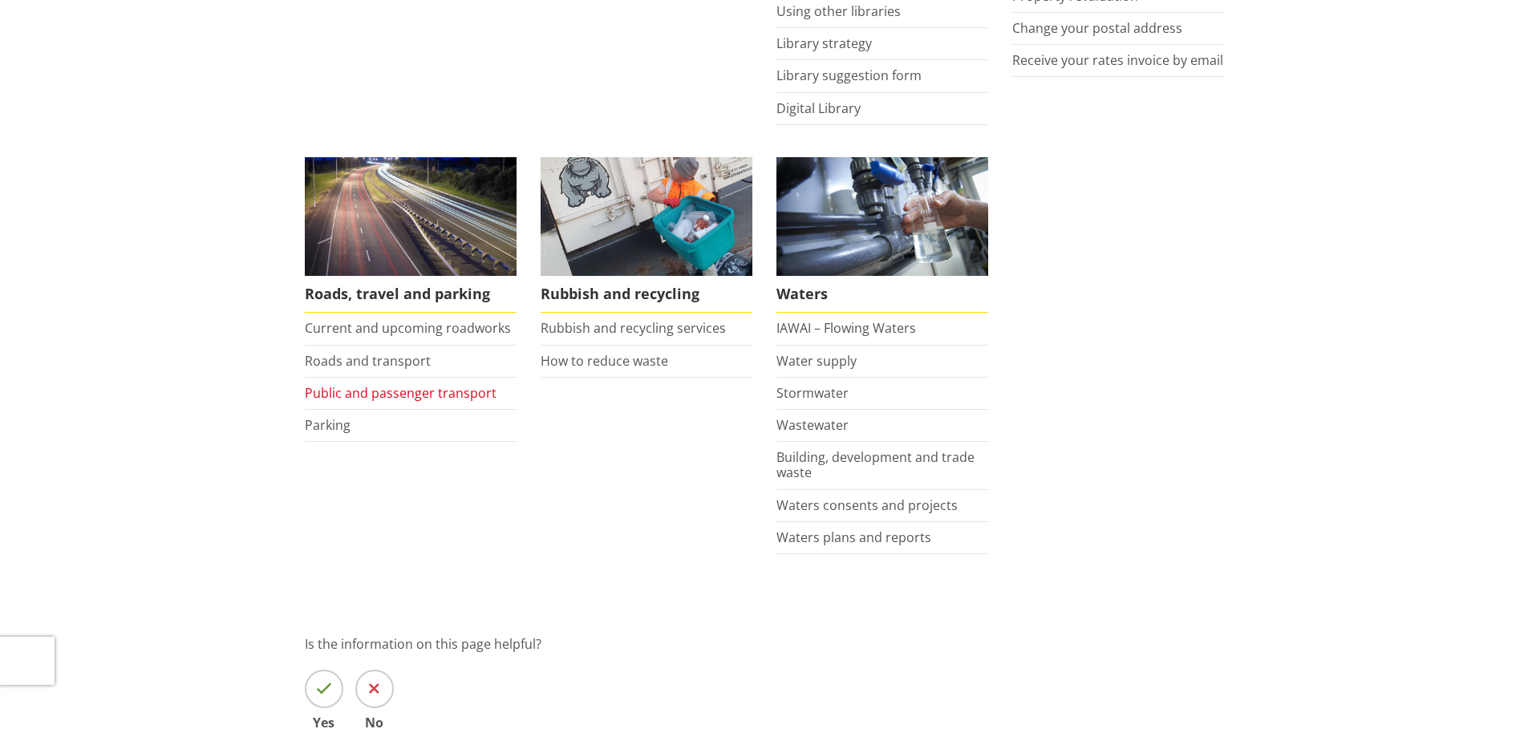
click at [376, 395] on link "Public and passenger transport" at bounding box center [401, 393] width 192 height 18
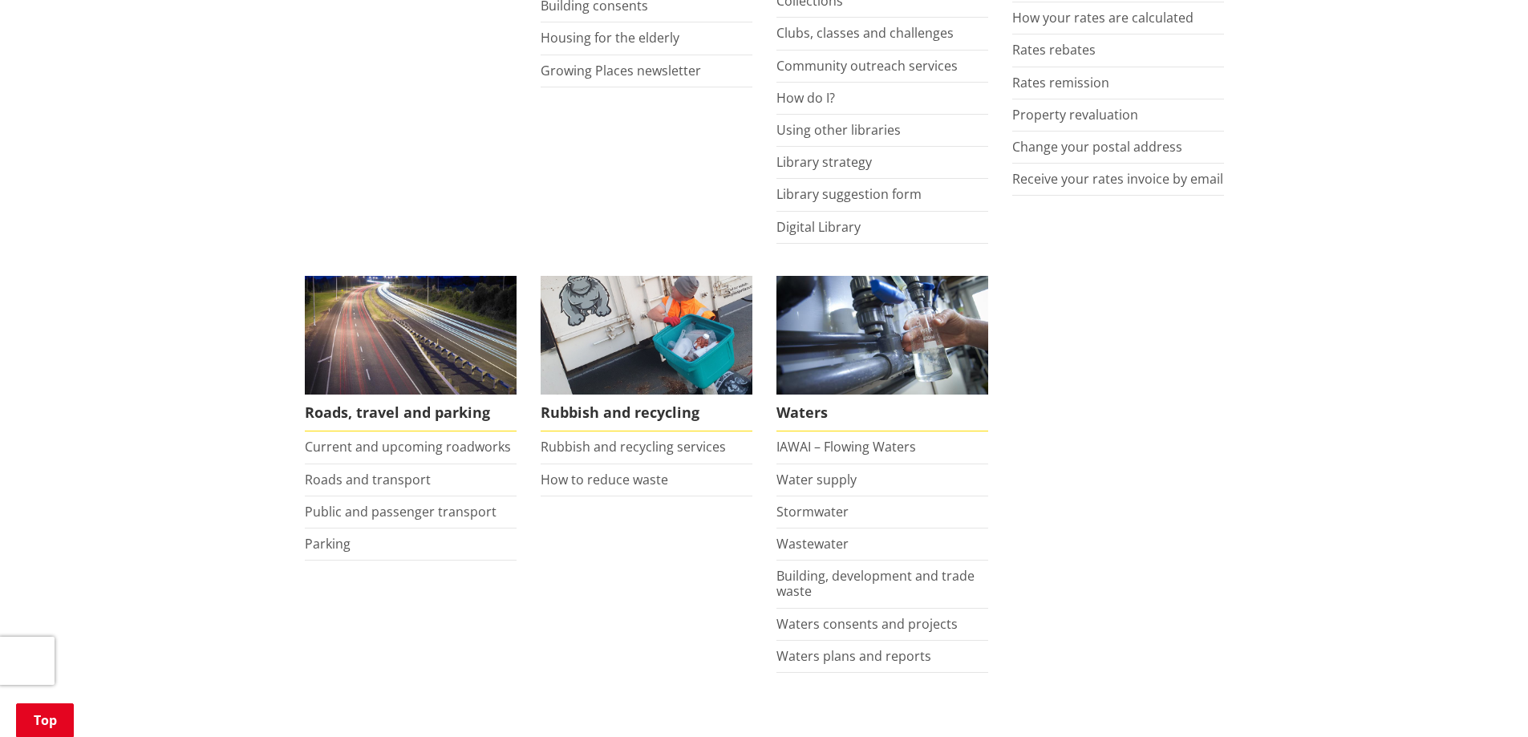
scroll to position [1203, 0]
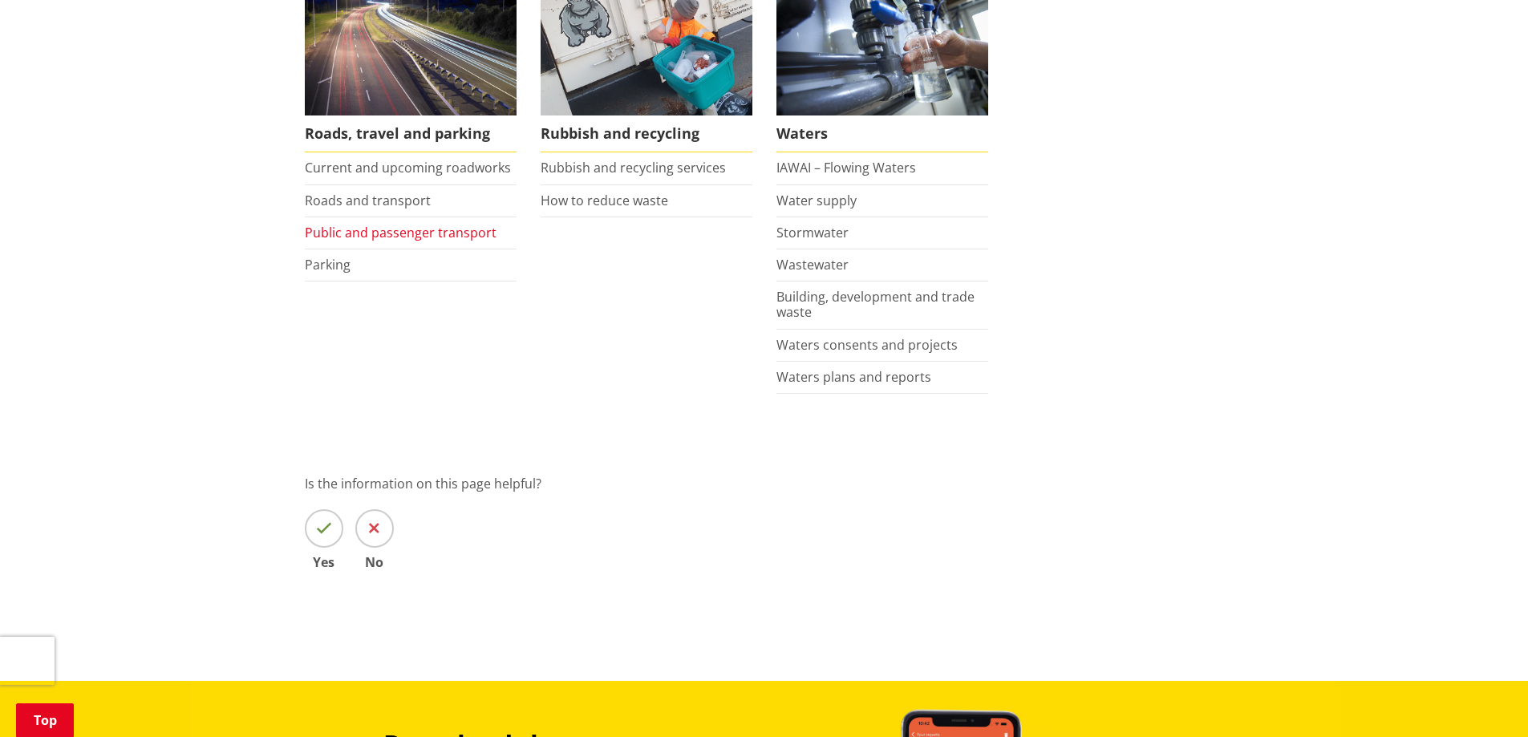
click at [392, 233] on link "Public and passenger transport" at bounding box center [401, 233] width 192 height 18
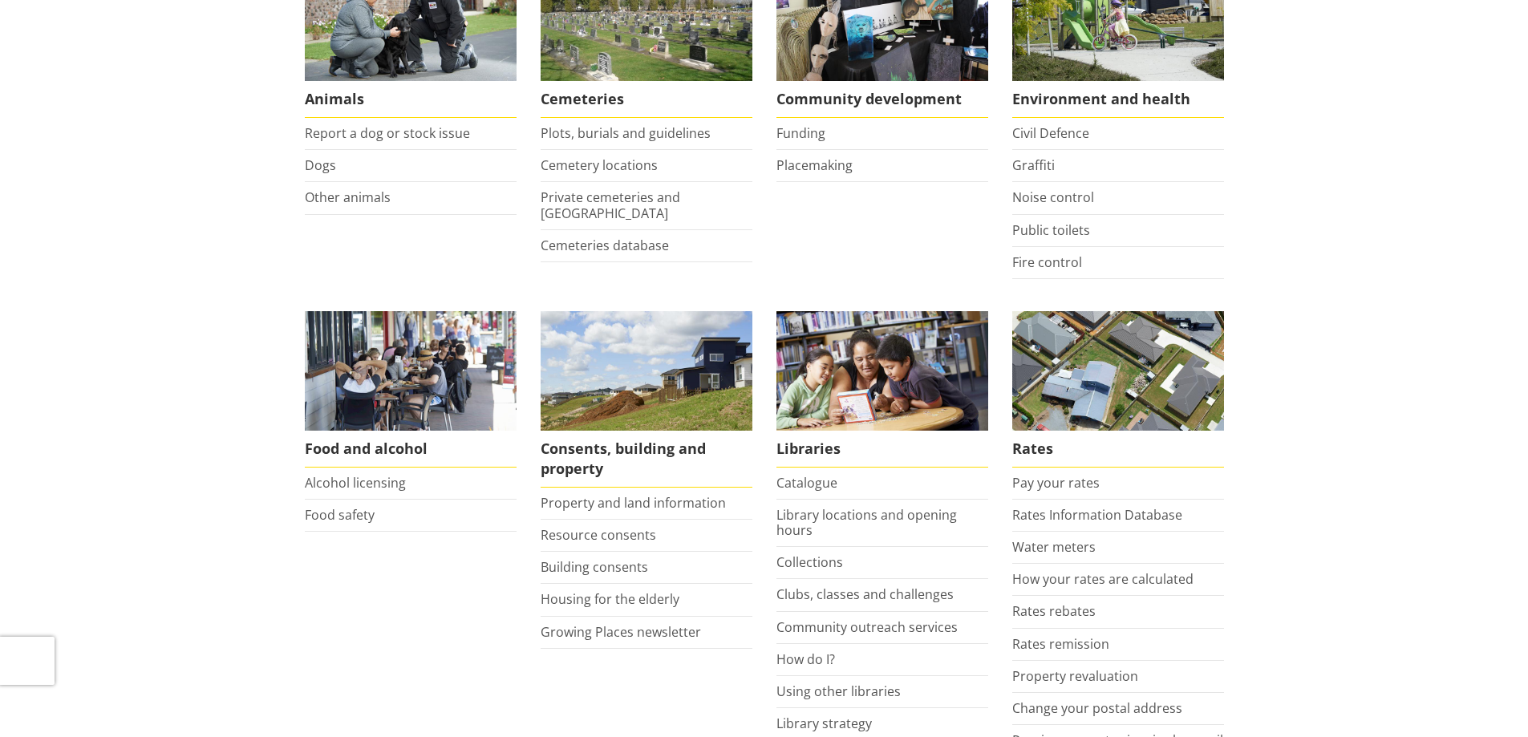
scroll to position [0, 0]
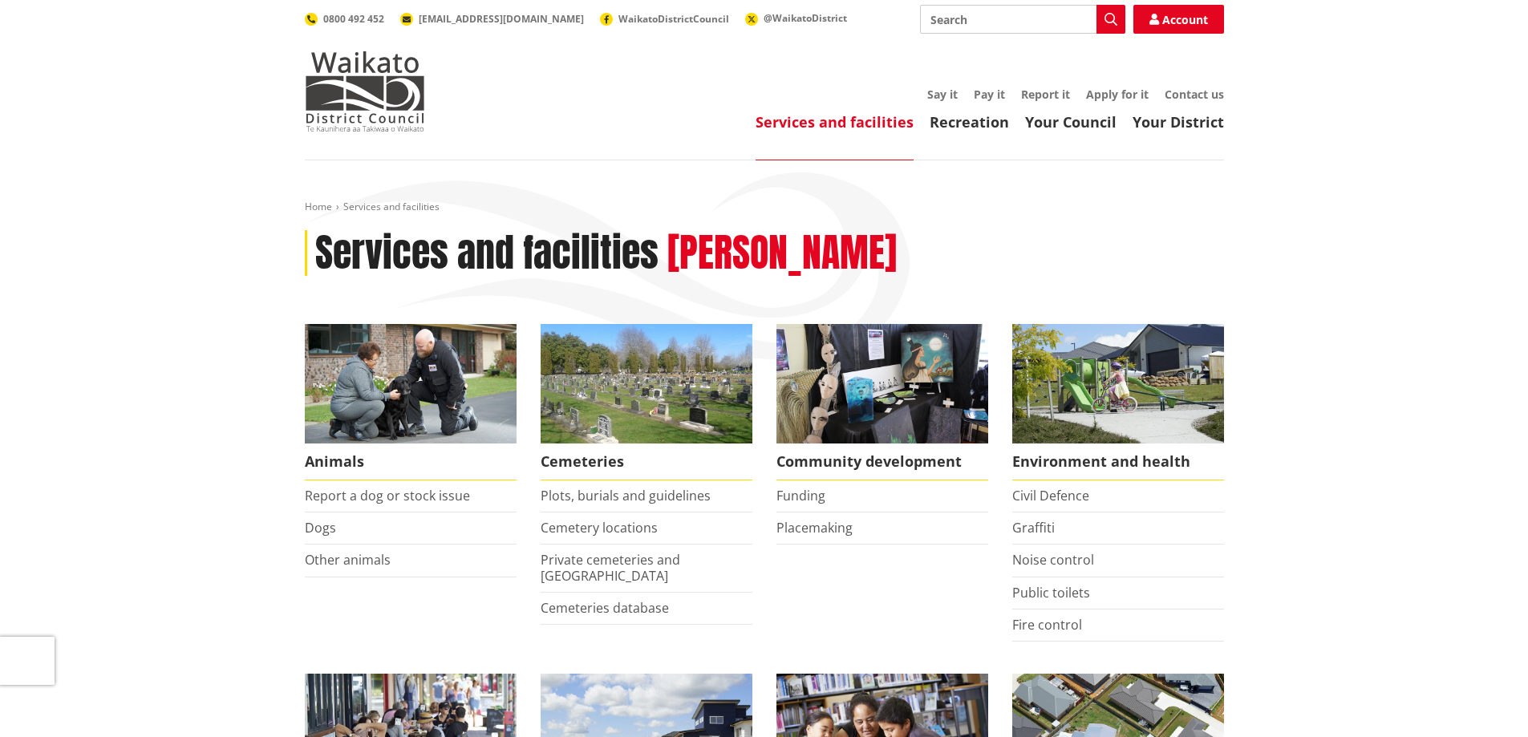
click at [979, 20] on input "Search" at bounding box center [1022, 19] width 205 height 29
type input "traffic engineer"
click at [1105, 9] on button "Search" at bounding box center [1111, 19] width 29 height 29
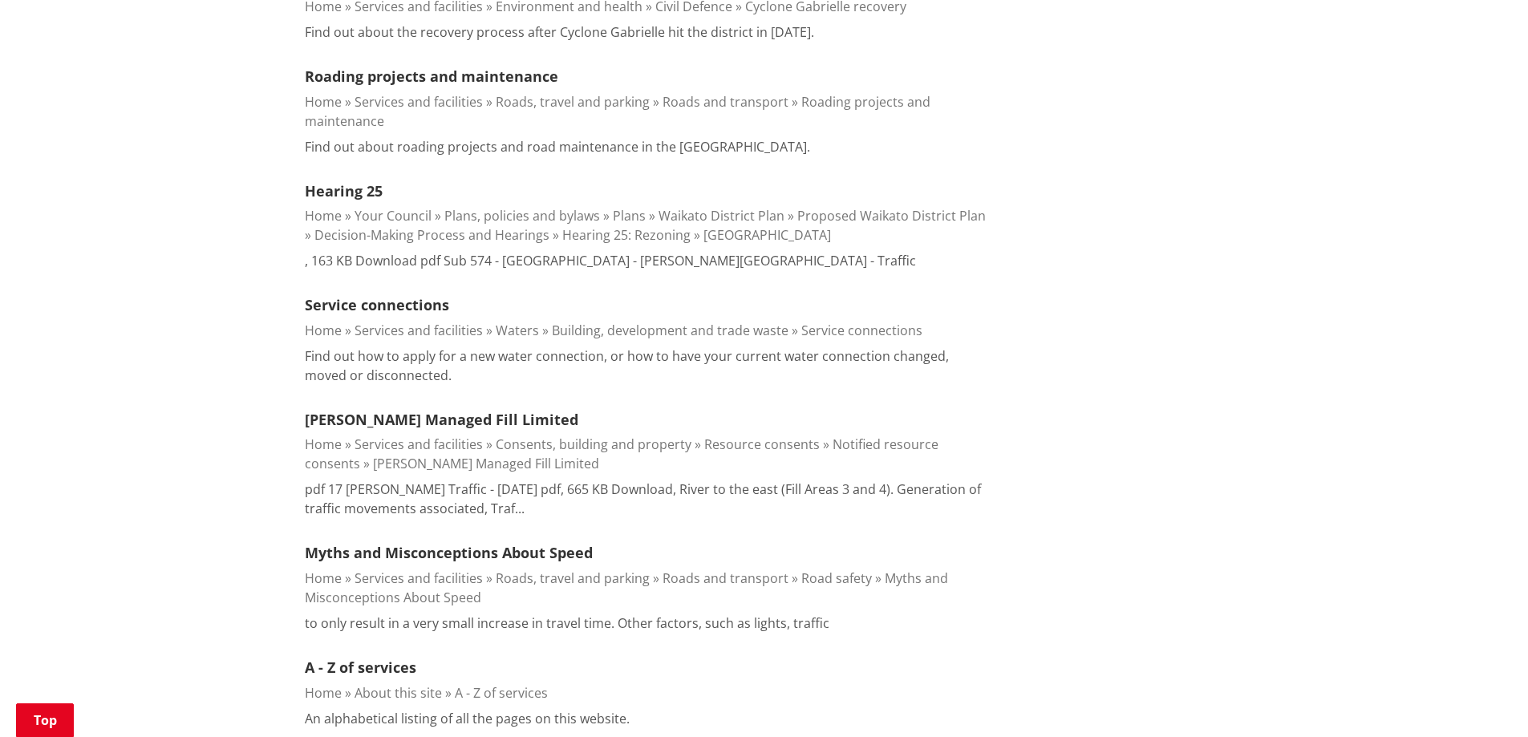
scroll to position [722, 0]
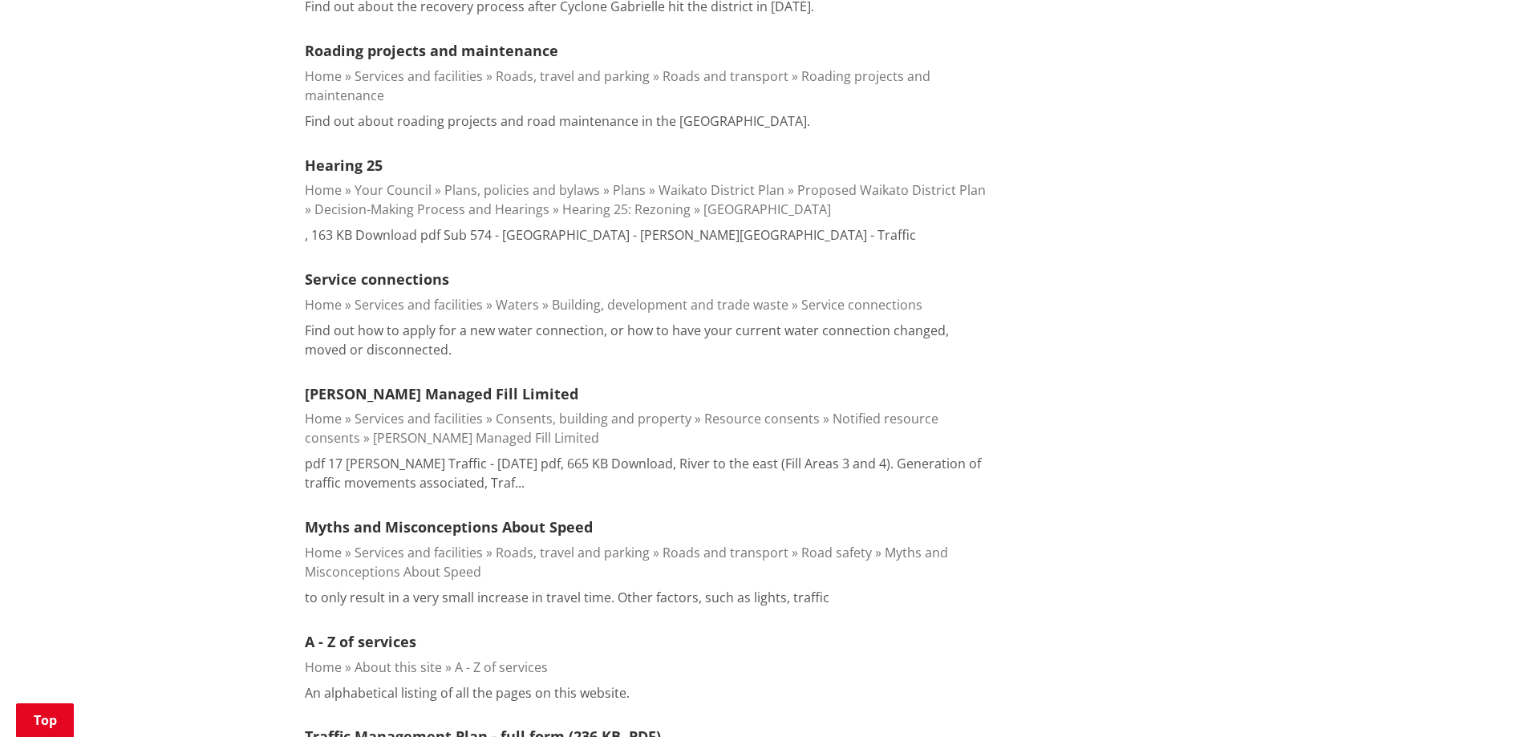
click at [341, 225] on p ", 163 KB Download pdf Sub 574 - TaTa Valley - Leo Hills - Traffic" at bounding box center [610, 234] width 611 height 19
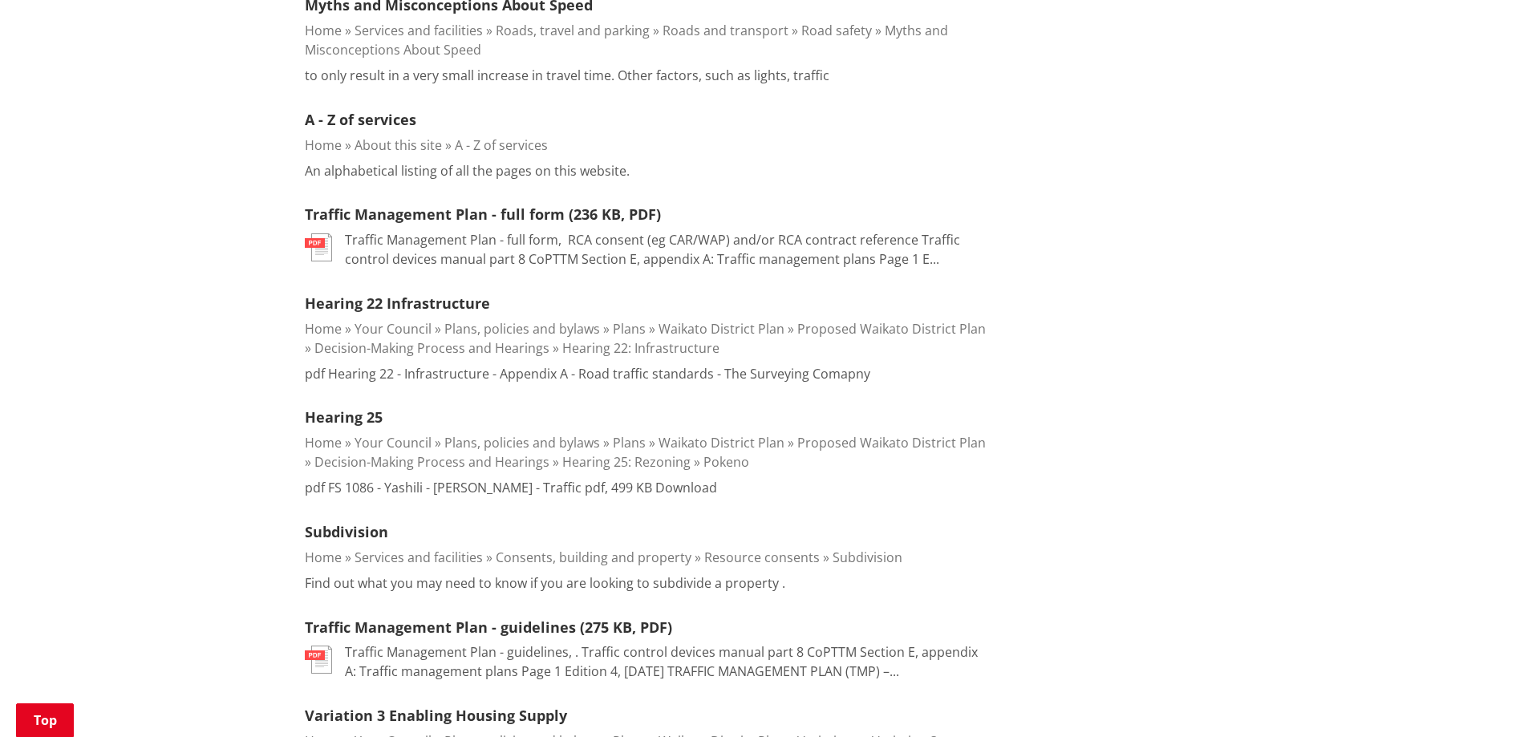
scroll to position [1283, 0]
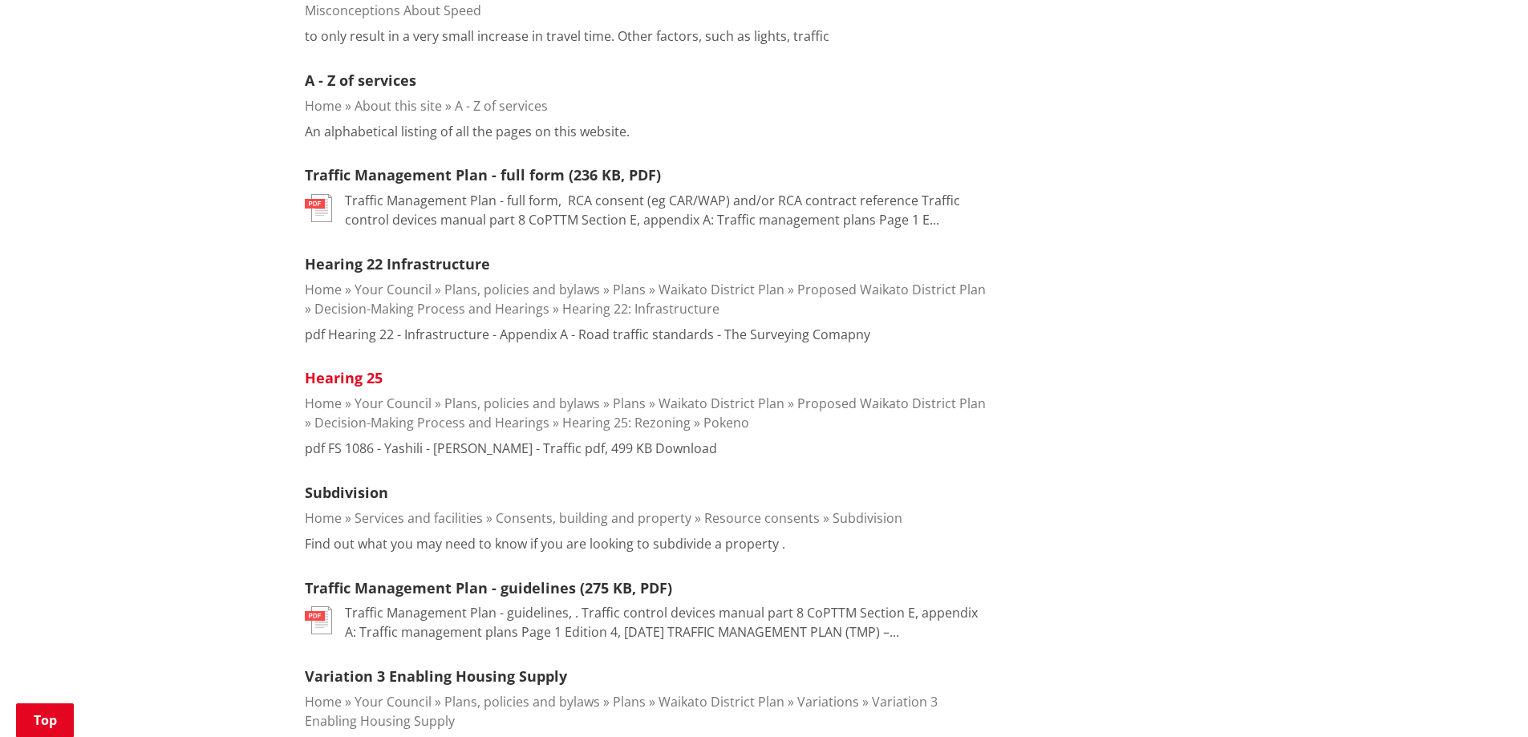
click at [358, 368] on link "Hearing 25" at bounding box center [344, 377] width 78 height 19
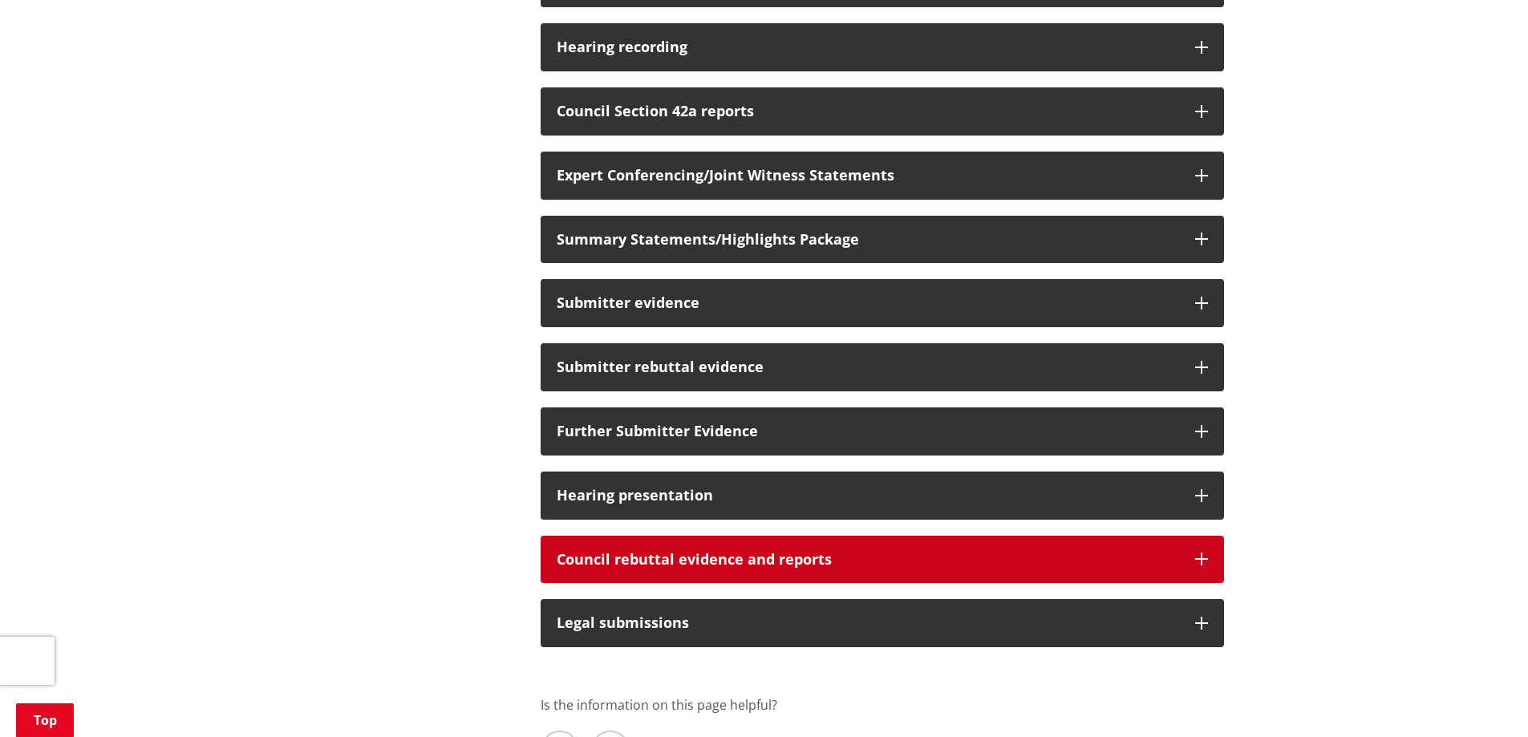
scroll to position [401, 0]
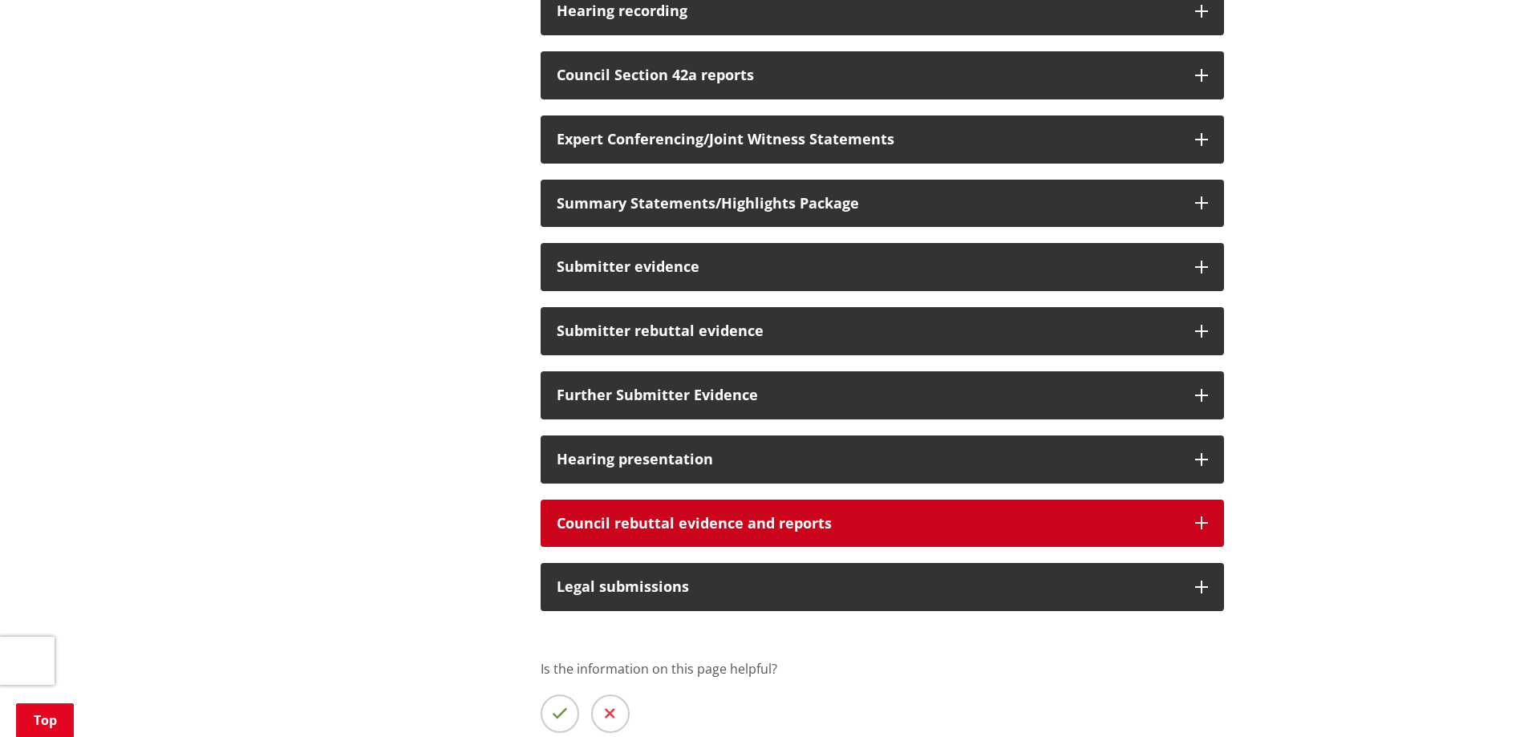
click at [1194, 522] on button "Council rebuttal evidence and reports" at bounding box center [882, 524] width 683 height 48
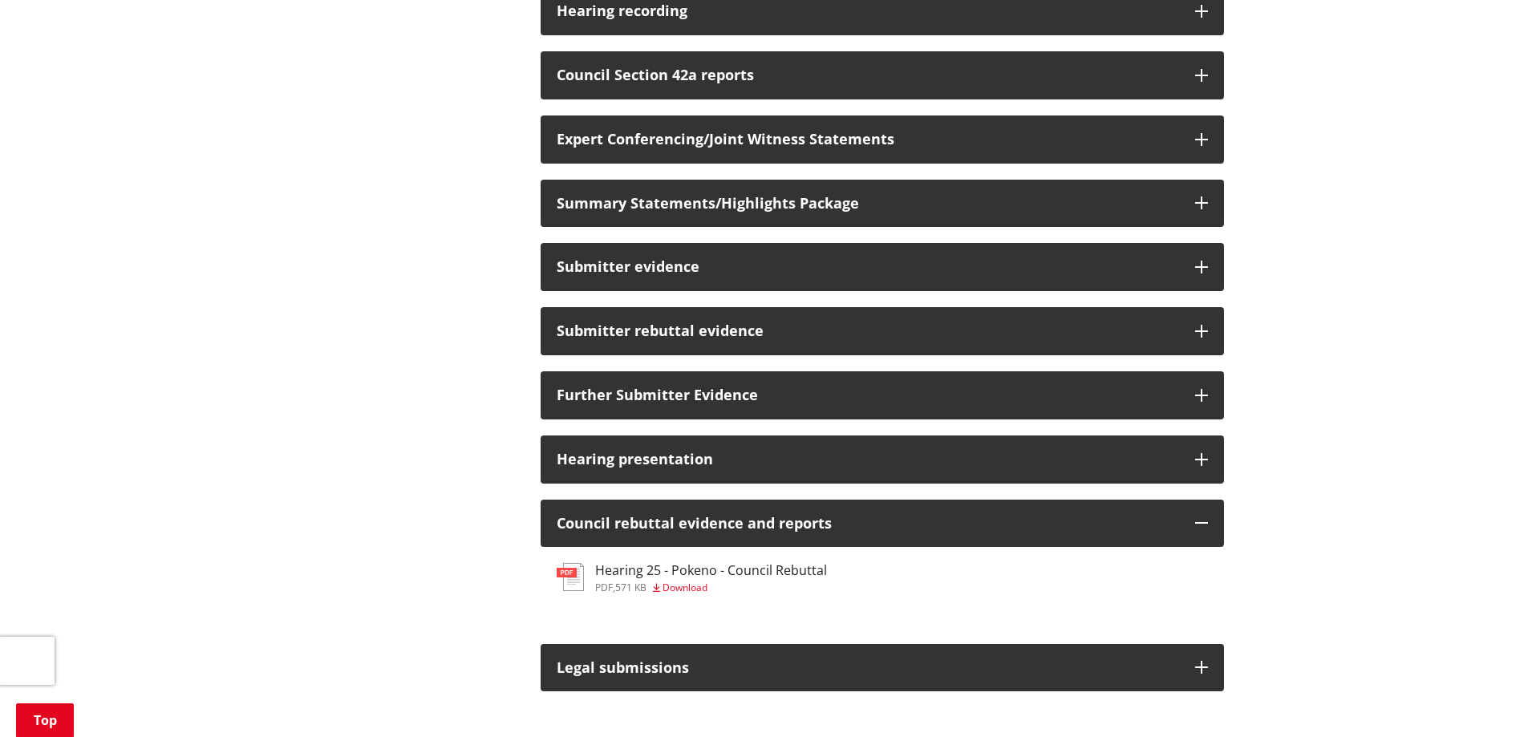
click at [653, 578] on h3 "Hearing 25 - Pokeno - Council Rebuttal" at bounding box center [711, 570] width 232 height 15
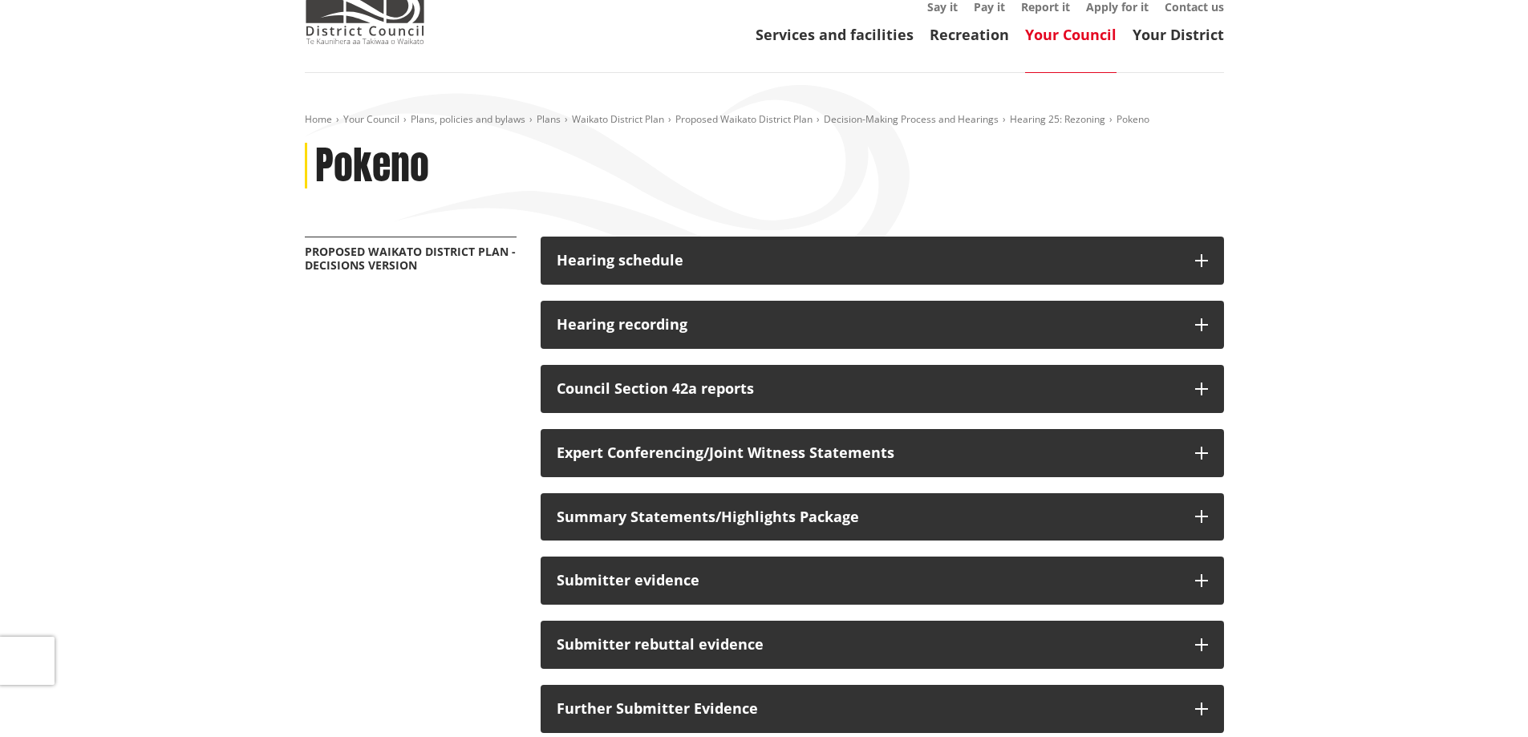
scroll to position [80, 0]
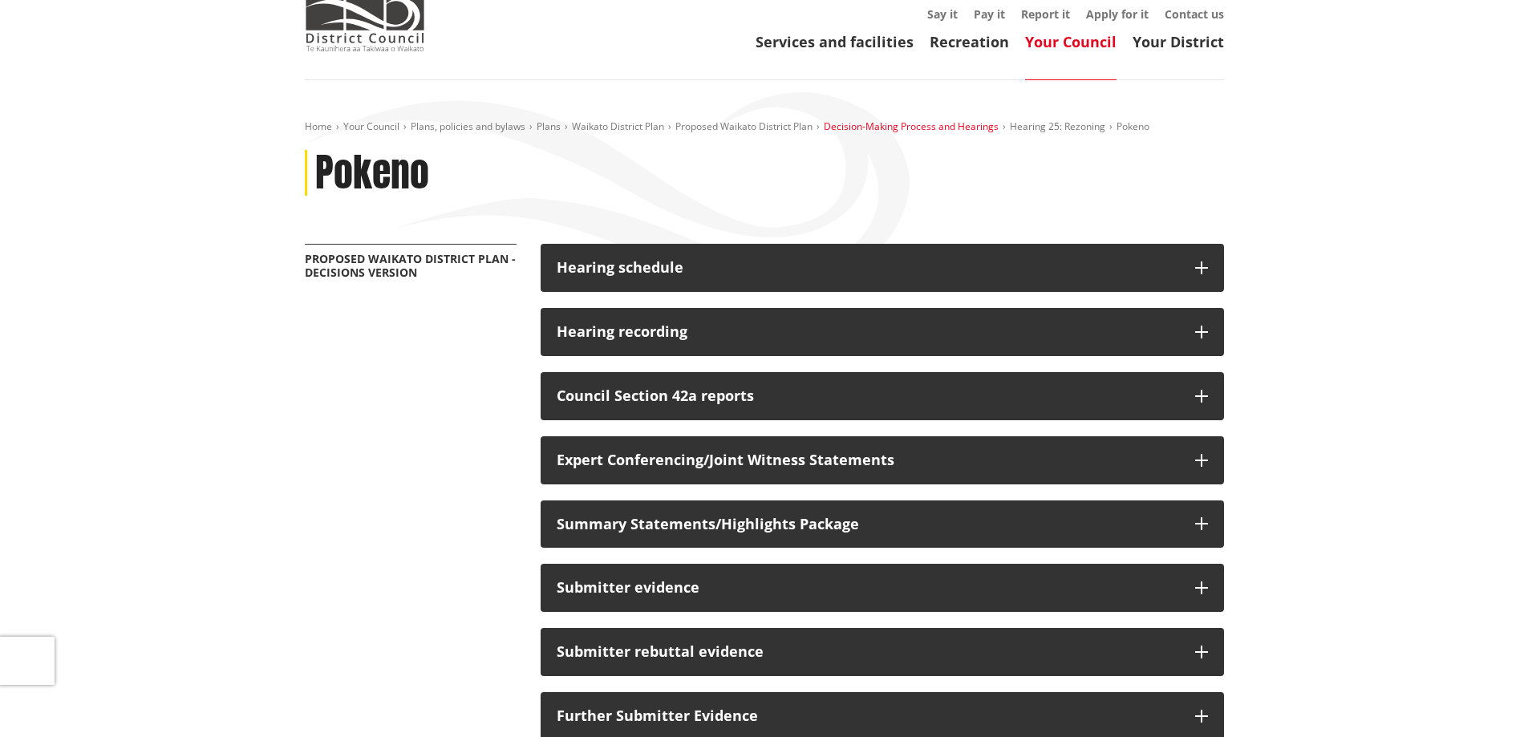
click at [923, 125] on link "Decision-Making Process and Hearings" at bounding box center [911, 127] width 175 height 14
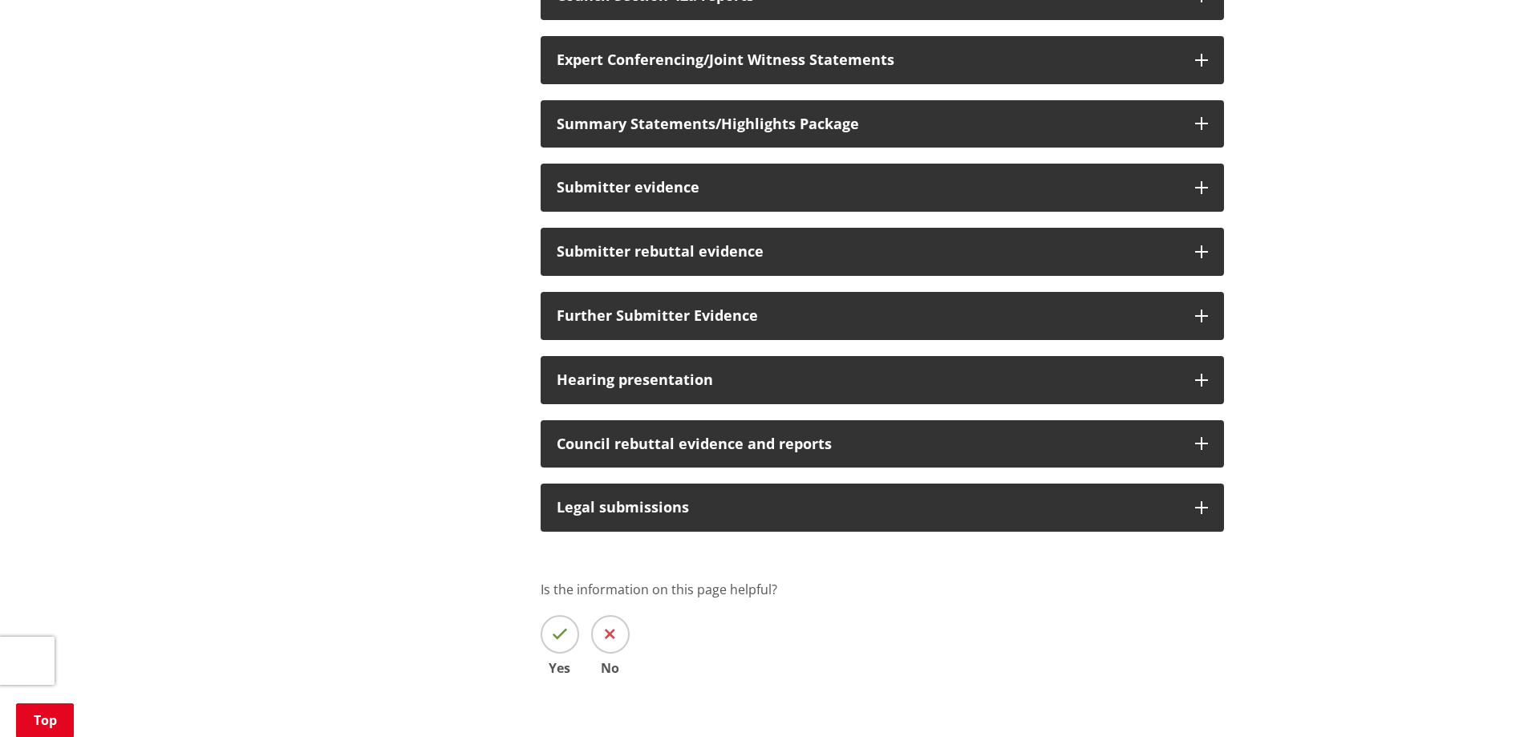
scroll to position [481, 0]
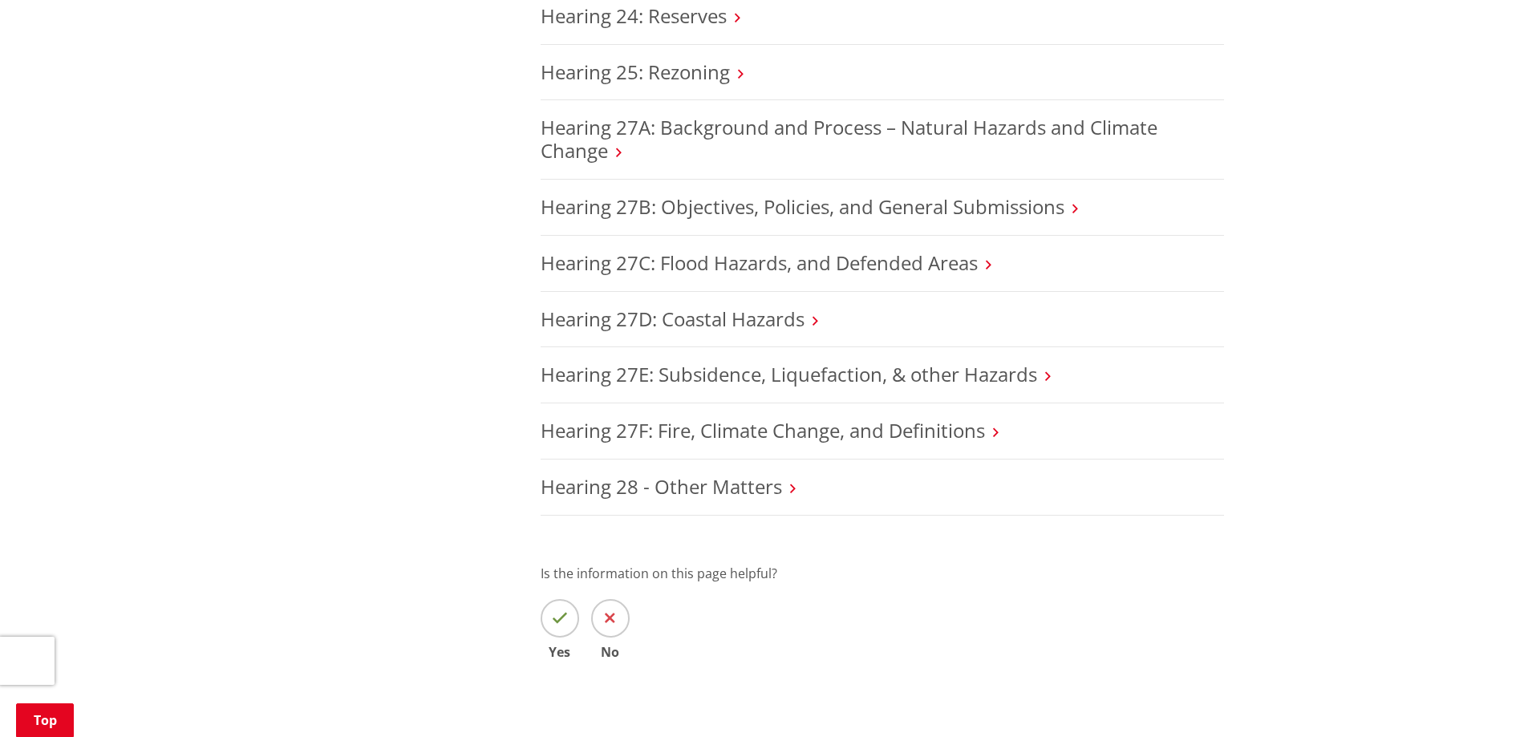
scroll to position [3048, 0]
click at [705, 472] on link "Hearing 28 - Other Matters" at bounding box center [661, 485] width 241 height 26
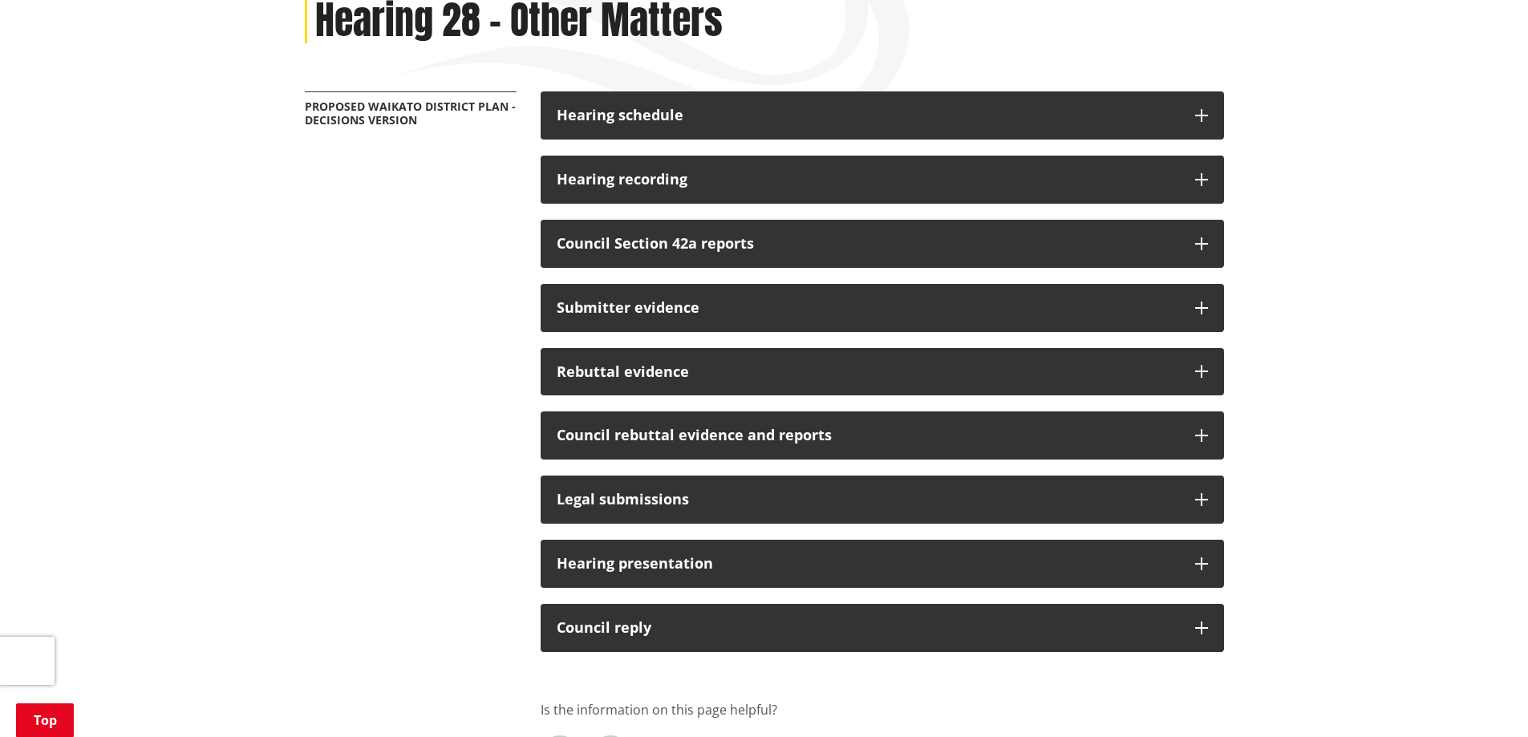
scroll to position [241, 0]
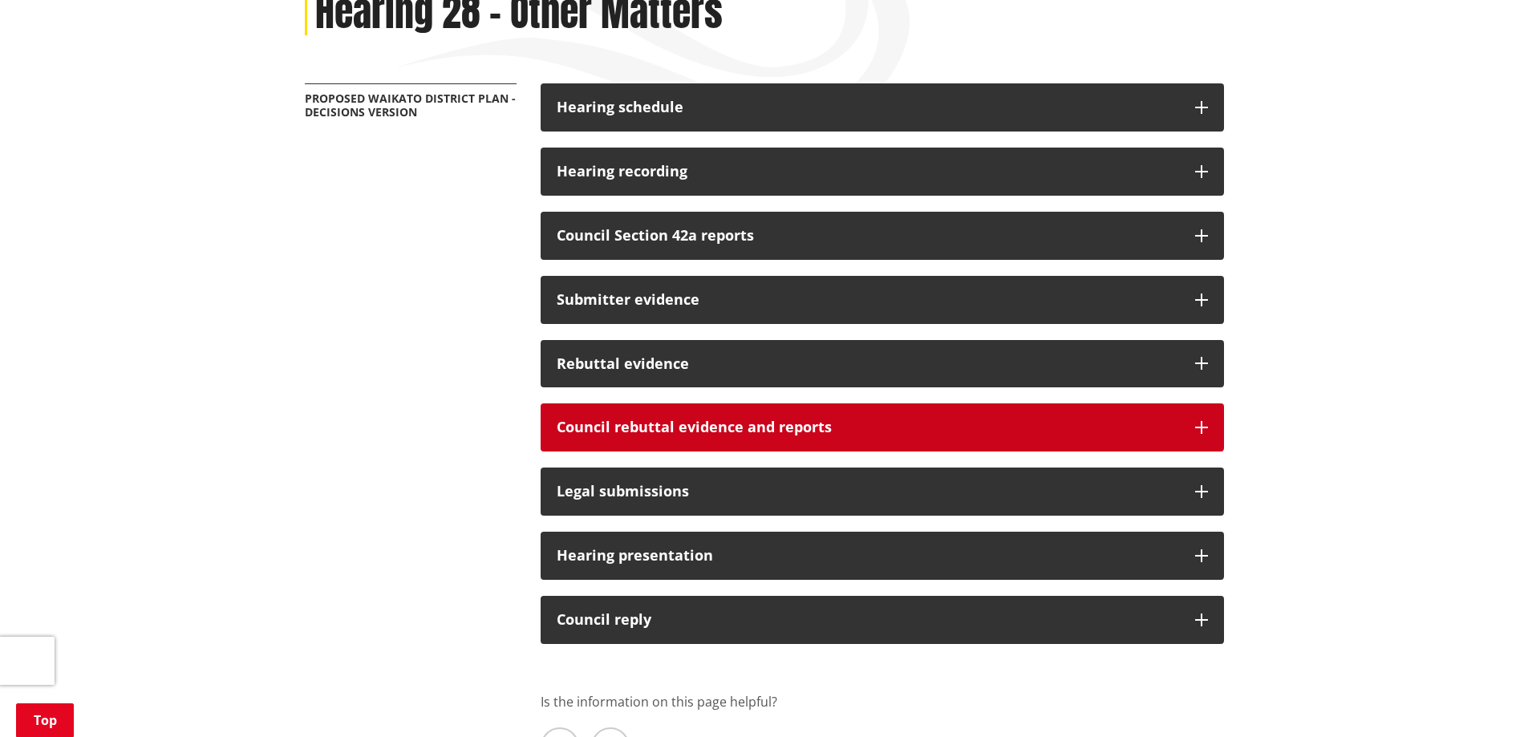
click at [718, 424] on h3 "Council rebuttal evidence and reports" at bounding box center [868, 428] width 622 height 16
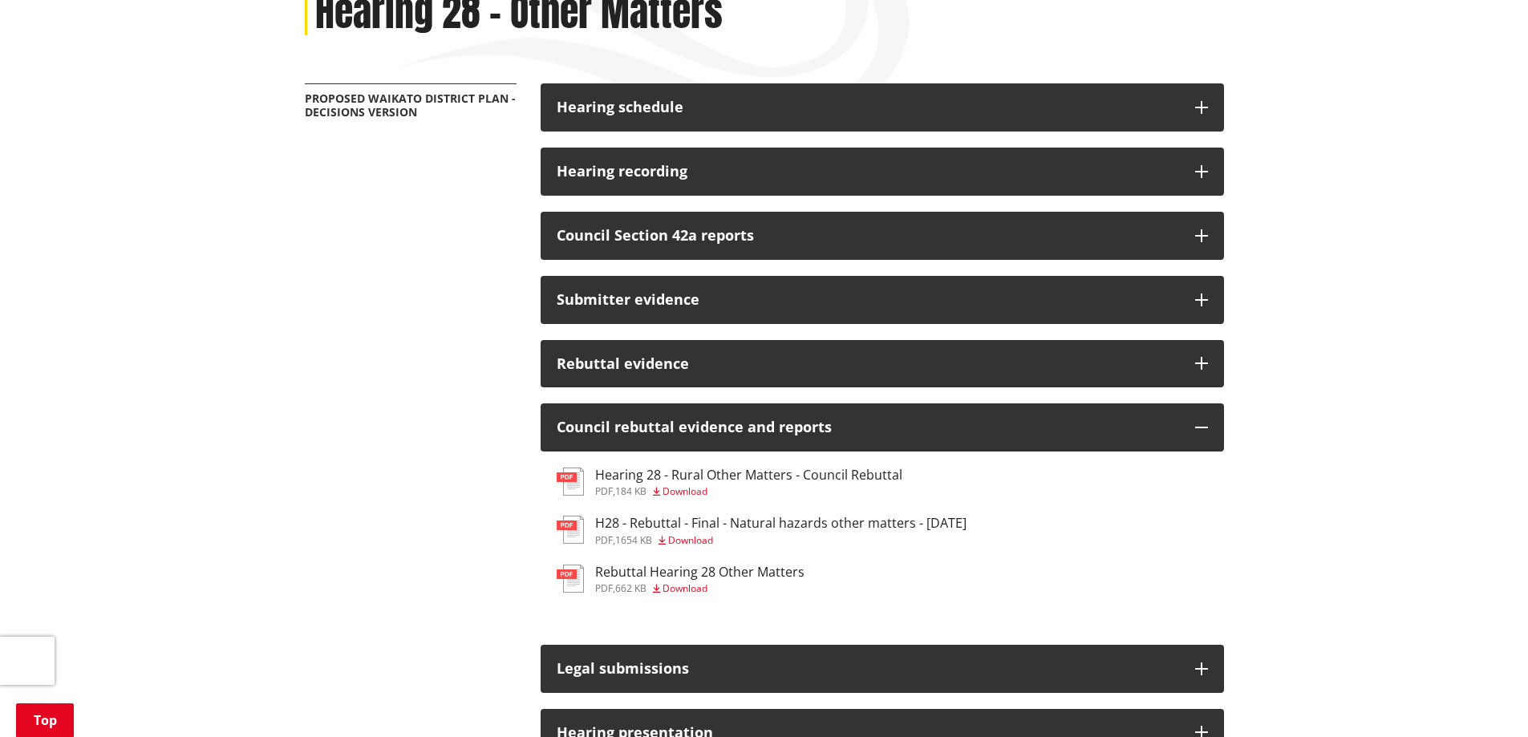
click at [666, 570] on h3 "Rebuttal Hearing 28 Other Matters" at bounding box center [699, 572] width 209 height 15
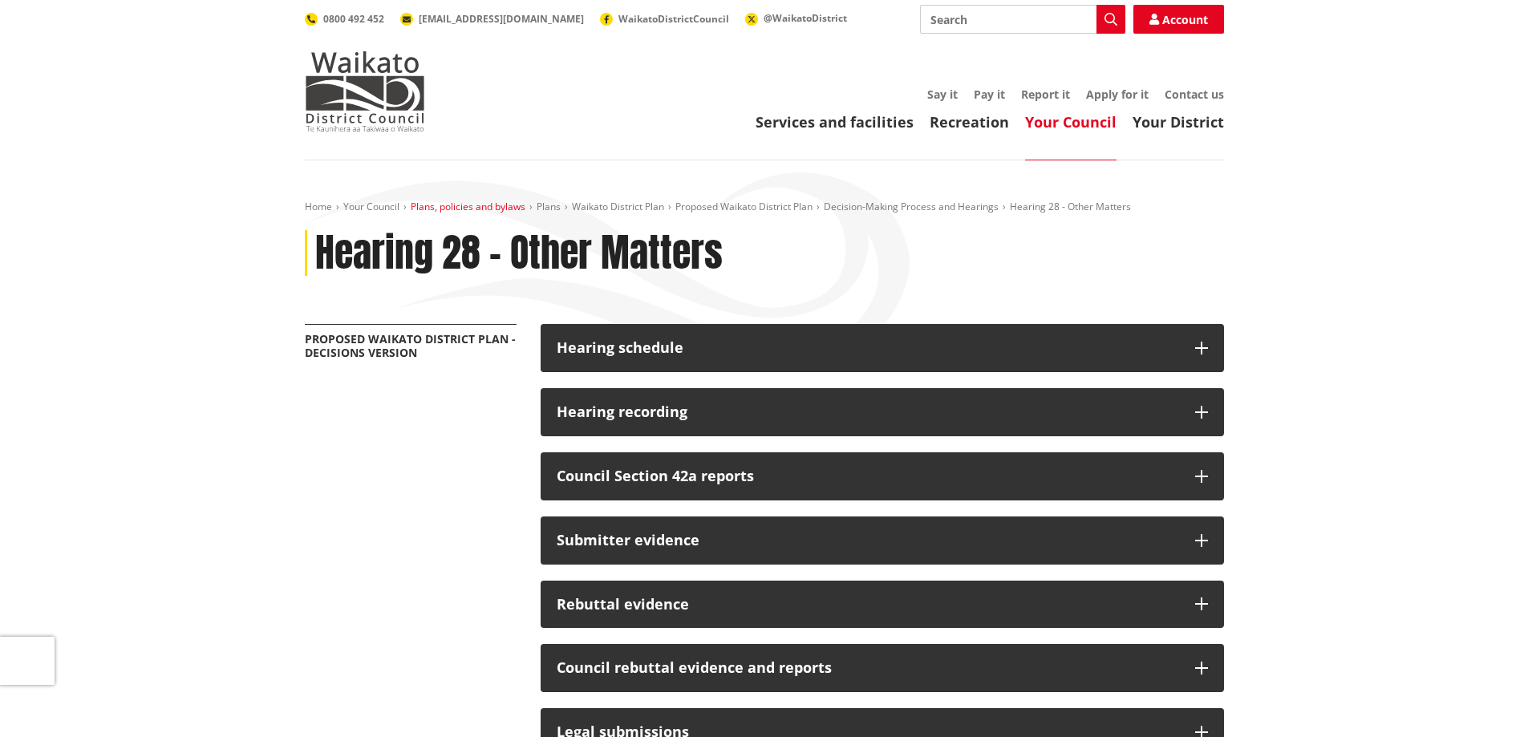
click at [496, 207] on link "Plans, policies and bylaws" at bounding box center [468, 207] width 115 height 14
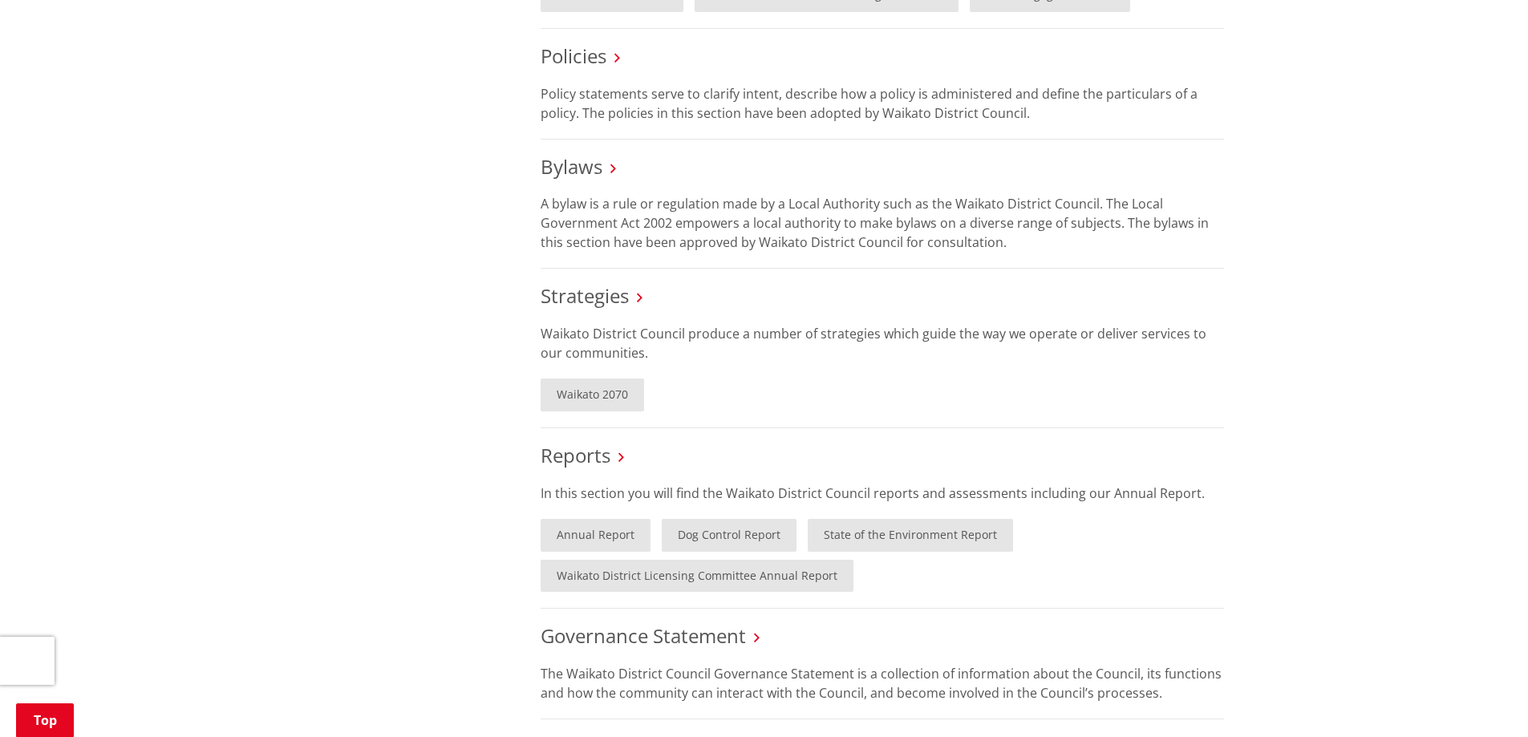
scroll to position [321, 0]
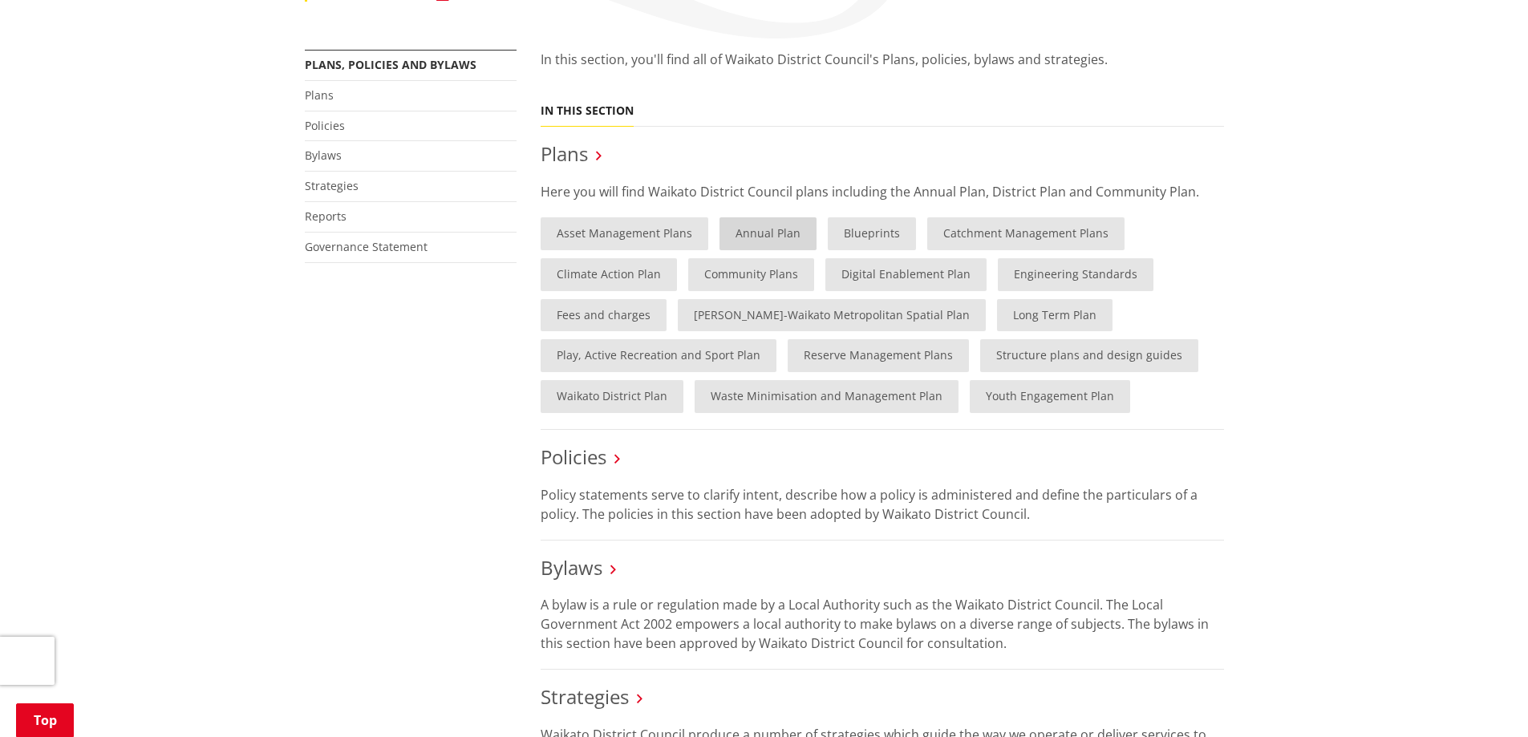
click at [755, 235] on link "Annual Plan" at bounding box center [768, 233] width 97 height 33
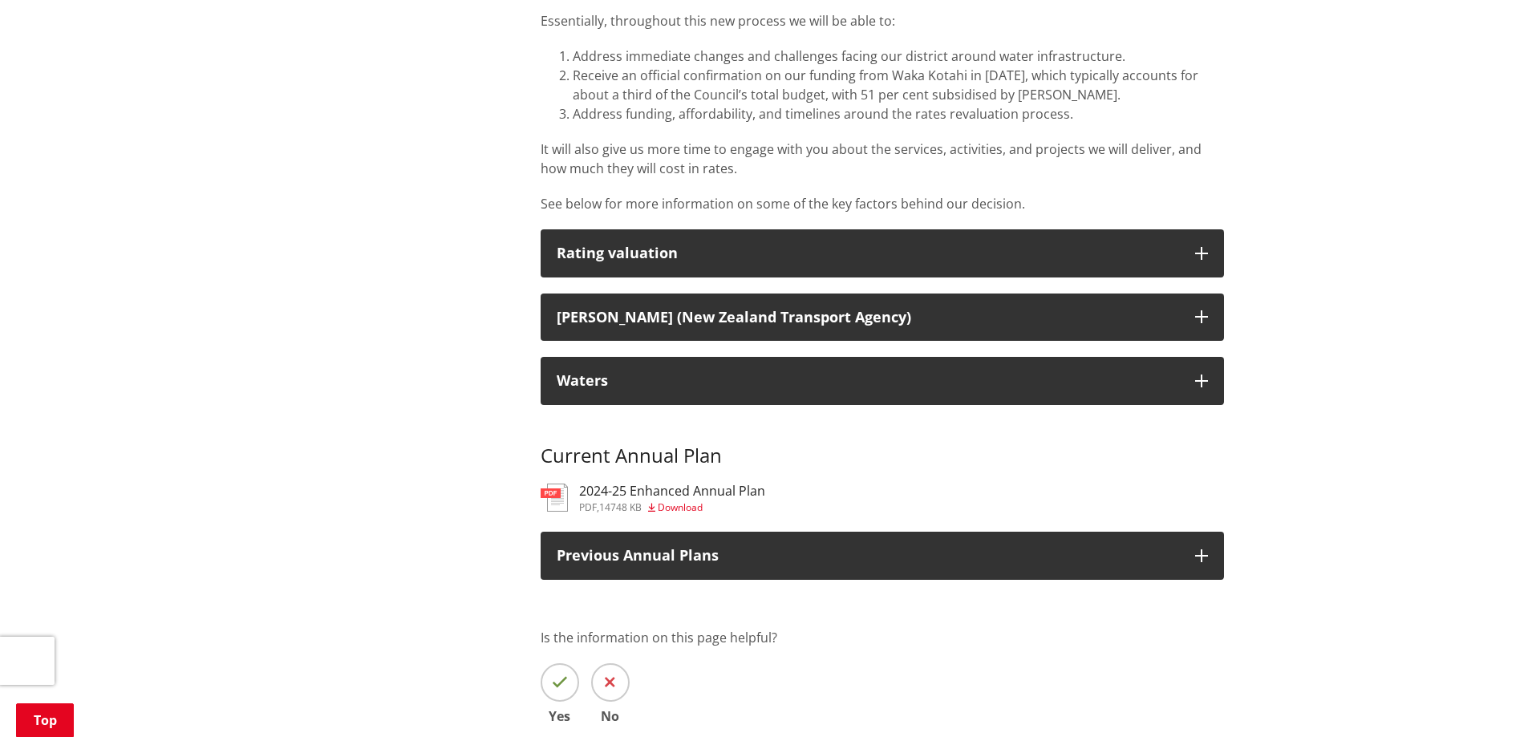
scroll to position [1444, 0]
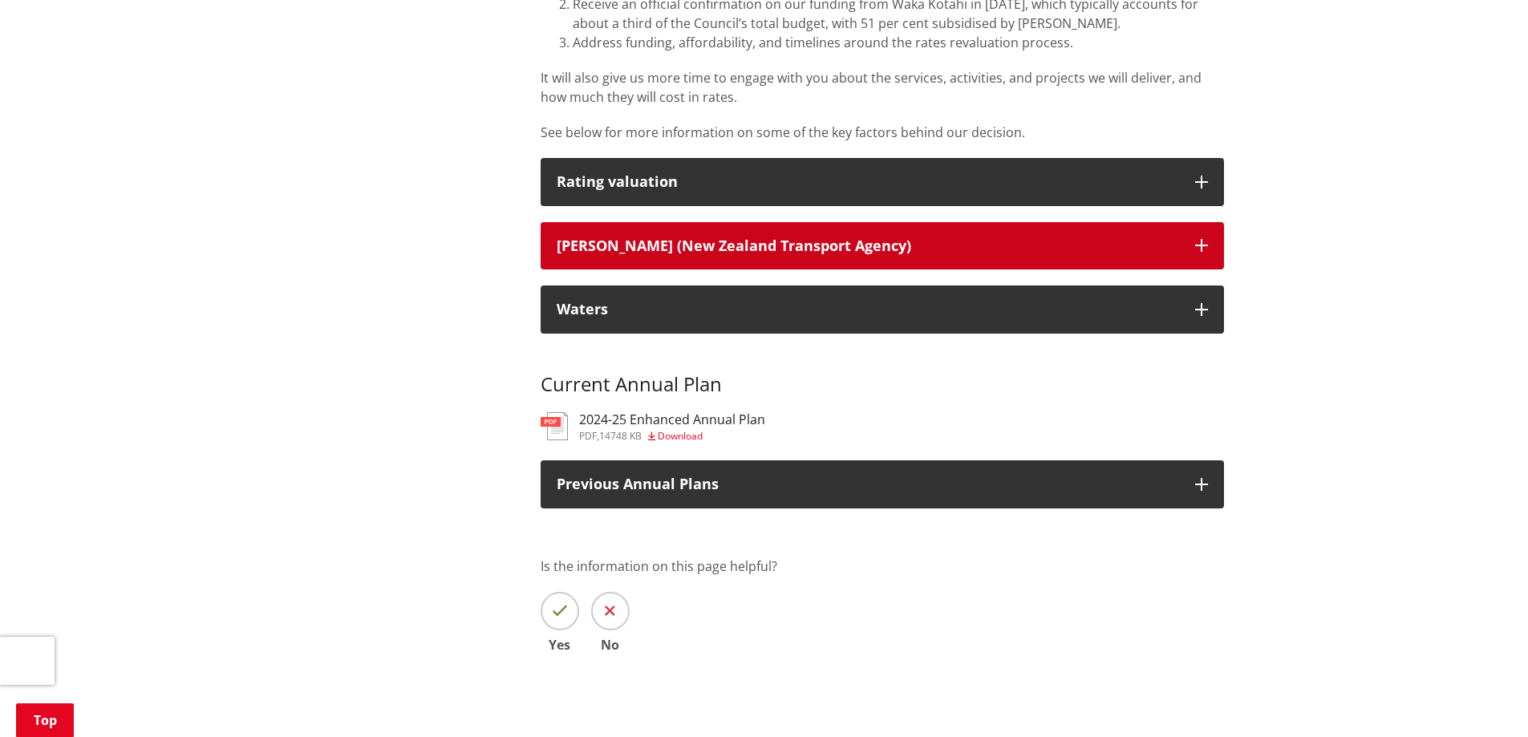
click at [728, 238] on h3 "[PERSON_NAME] (New Zealand Transport Agency)" at bounding box center [868, 246] width 622 height 16
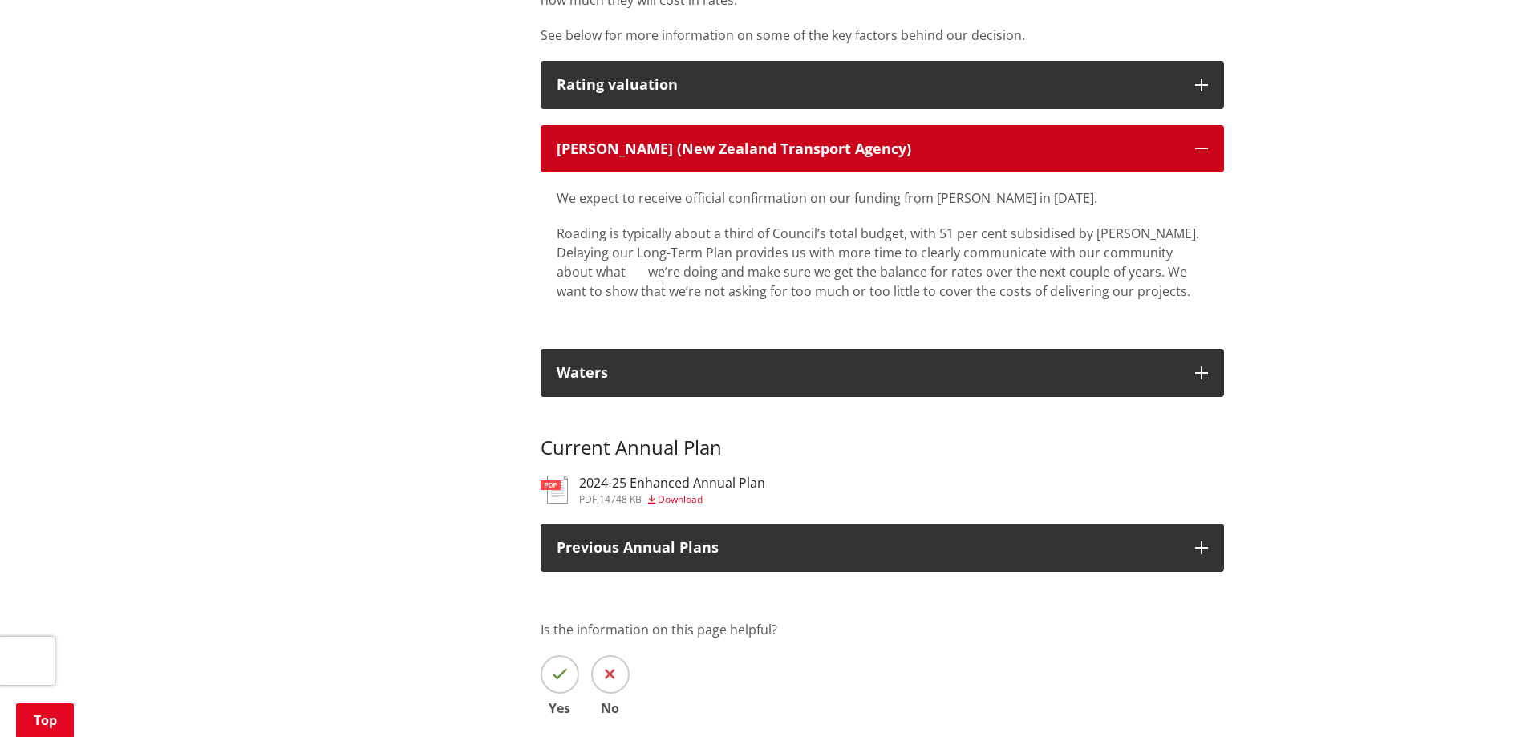
scroll to position [1283, 0]
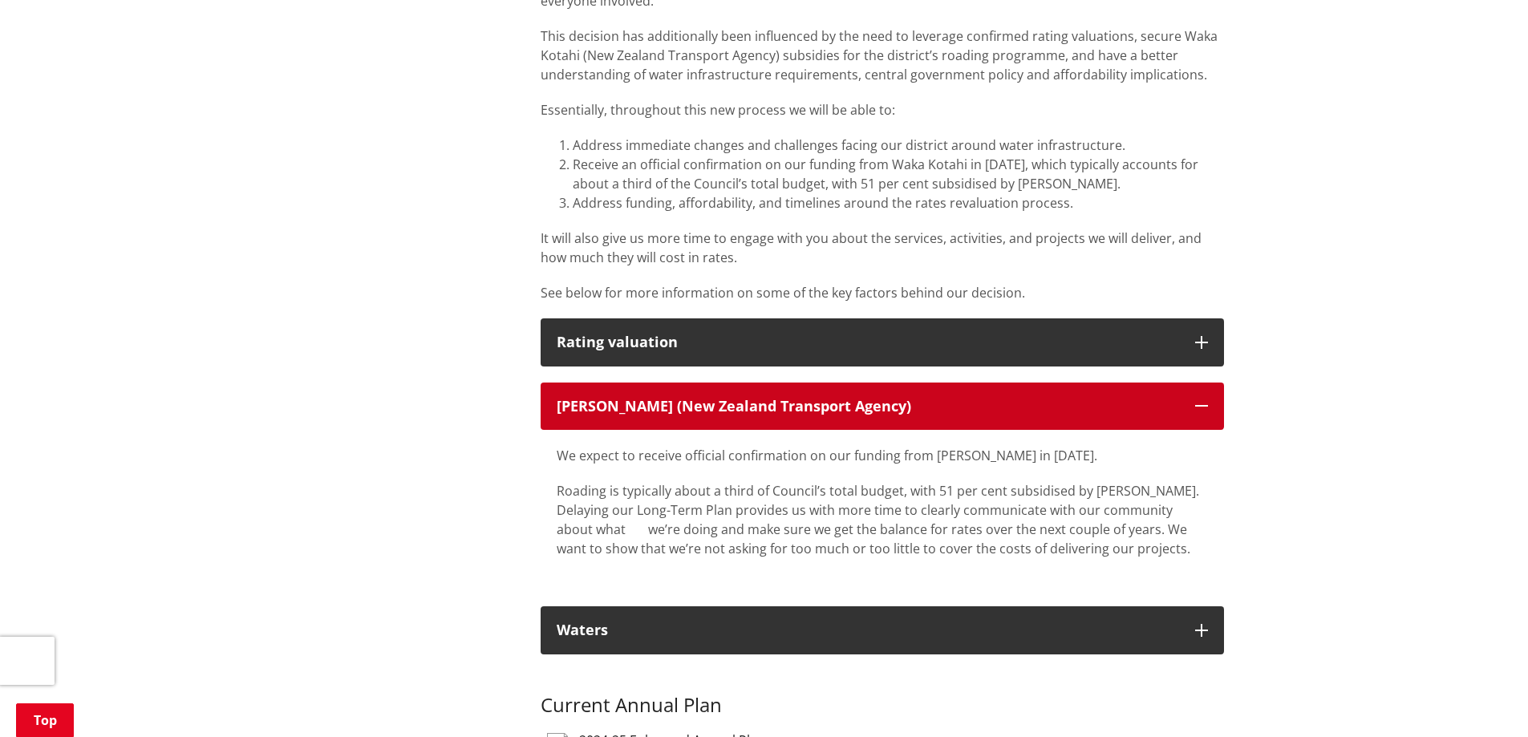
click at [845, 399] on h3 "[PERSON_NAME] (New Zealand Transport Agency)" at bounding box center [868, 407] width 622 height 16
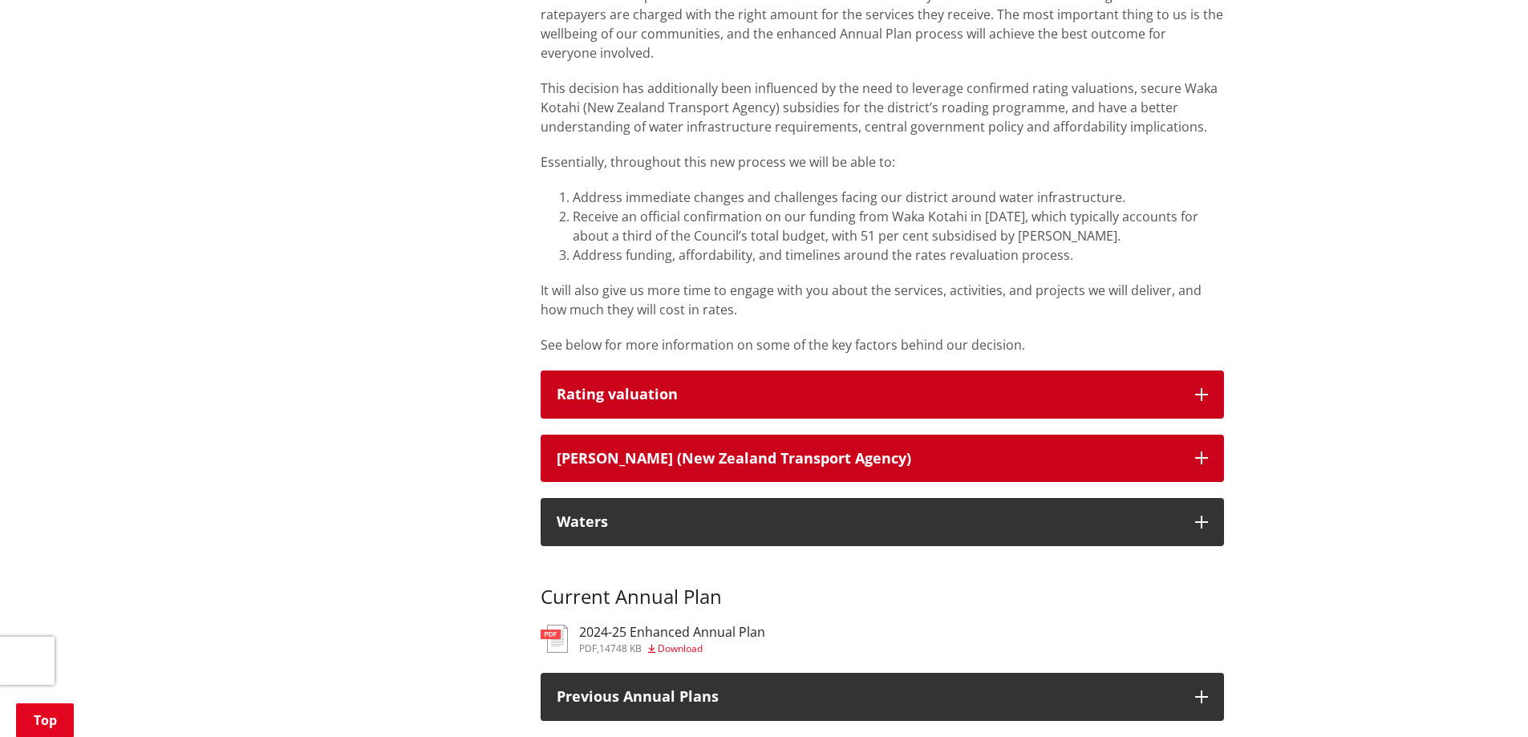
scroll to position [1203, 0]
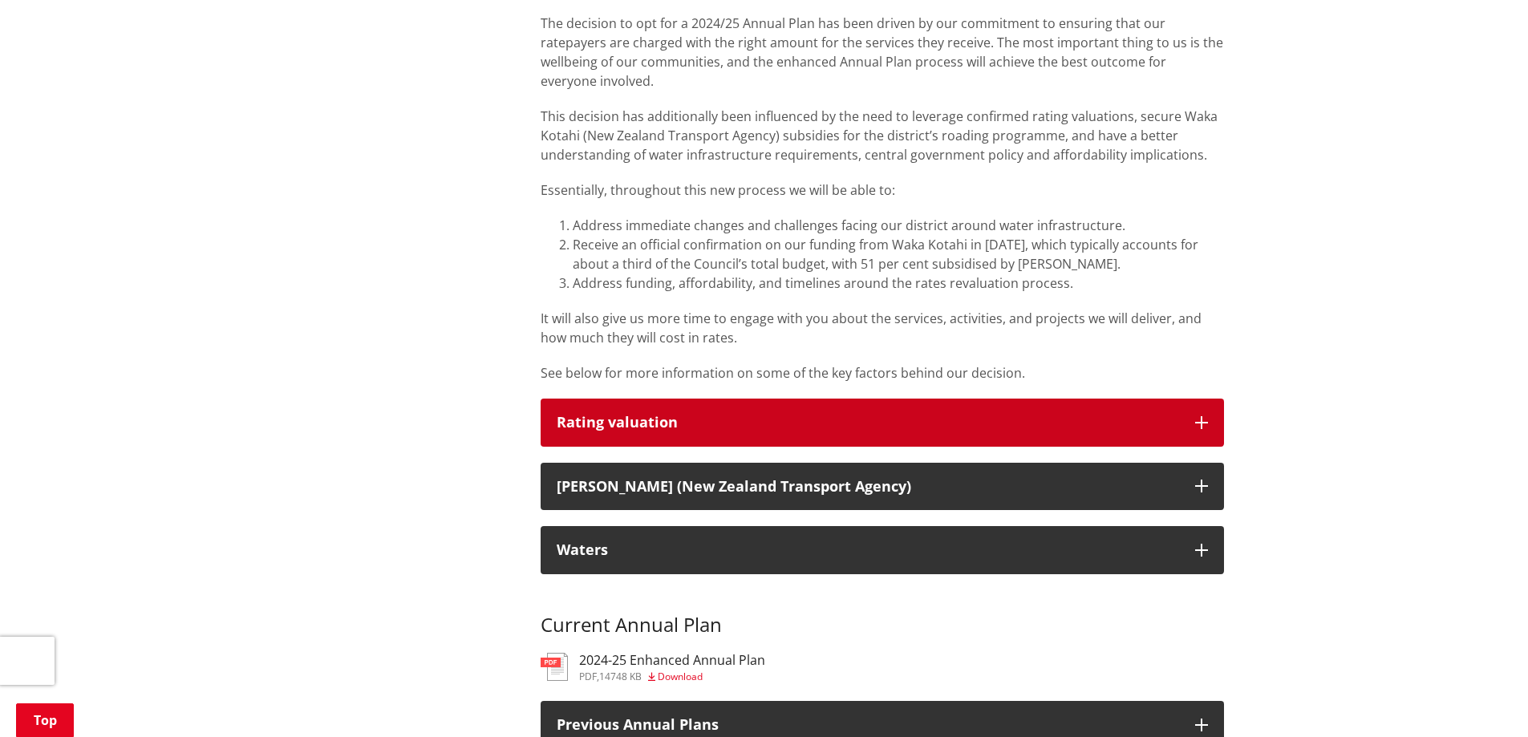
click at [1204, 399] on button "Rating valuation" at bounding box center [882, 423] width 683 height 48
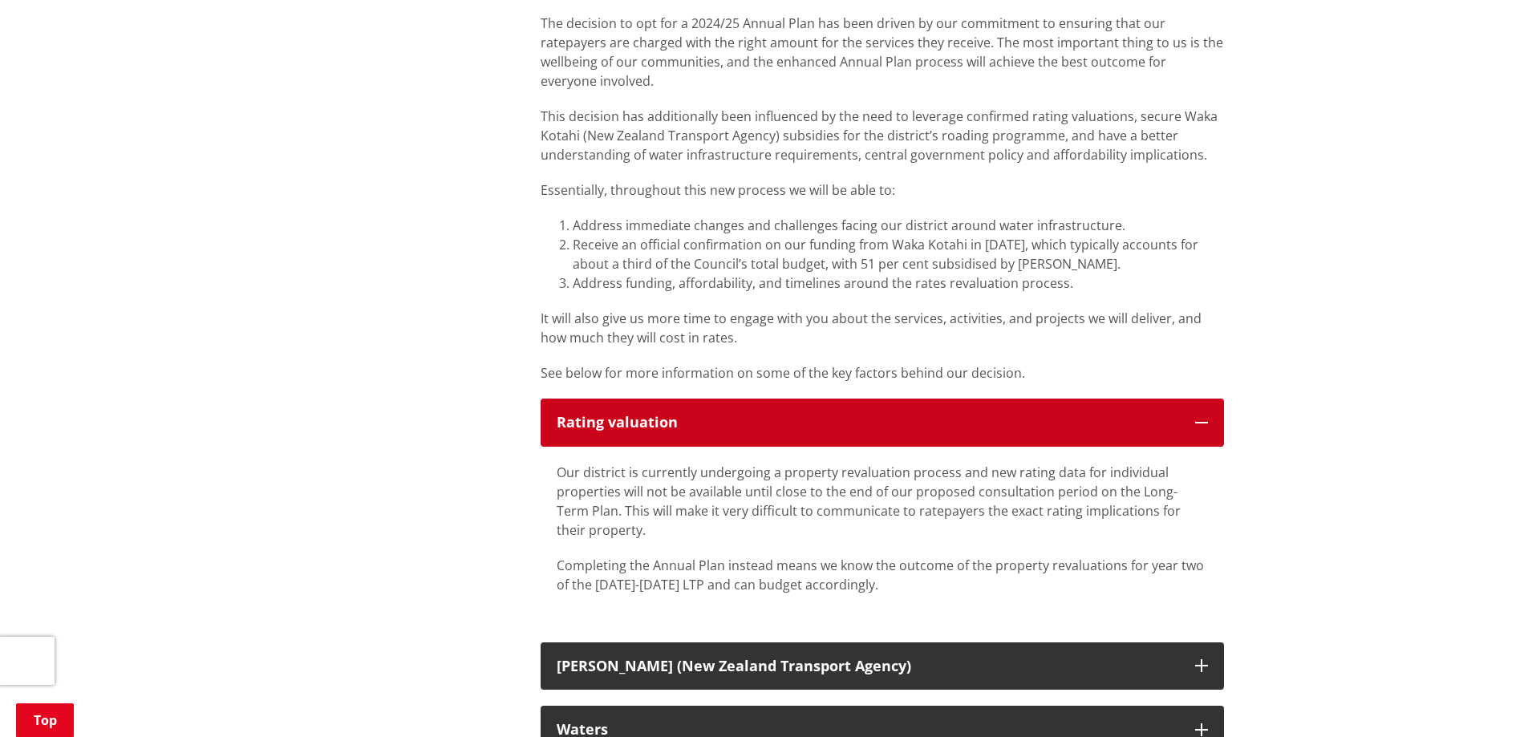
click at [1204, 399] on button "Rating valuation" at bounding box center [882, 423] width 683 height 48
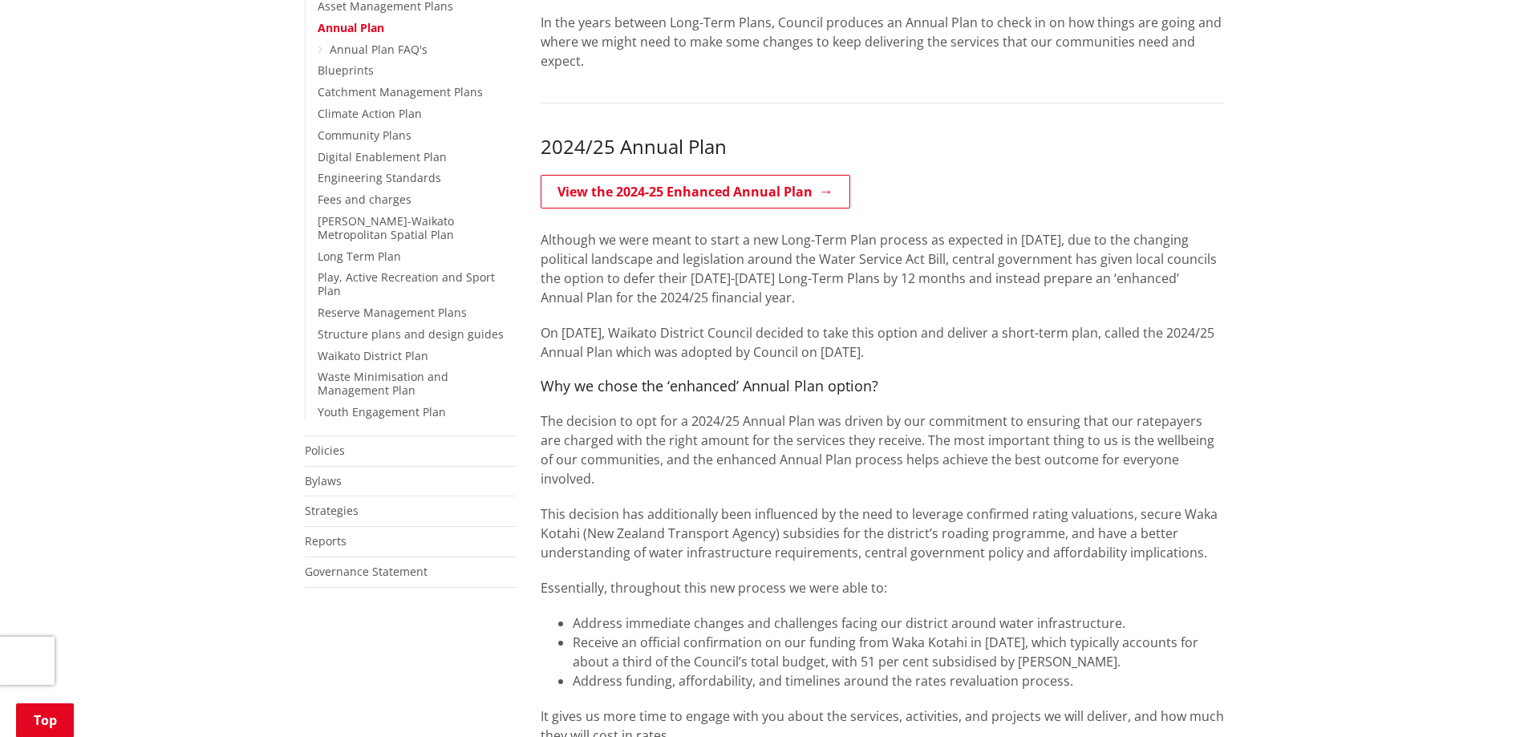
scroll to position [160, 0]
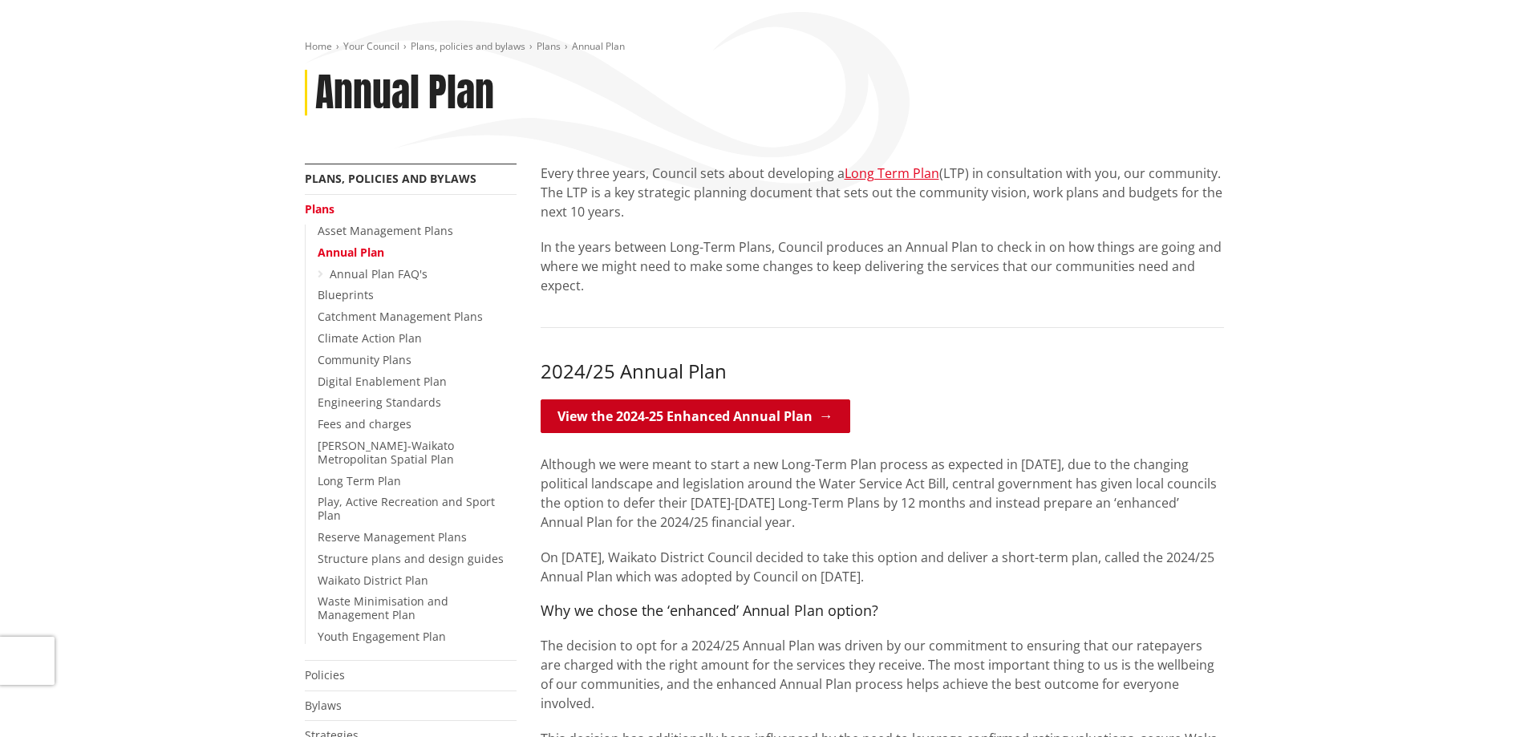
click at [667, 418] on link "View the 2024-25 Enhanced Annual Plan" at bounding box center [696, 416] width 310 height 34
